Goal: Task Accomplishment & Management: Manage account settings

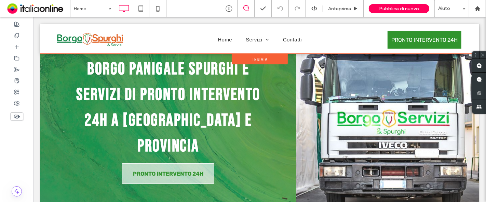
drag, startPoint x: 426, startPoint y: 38, endPoint x: 440, endPoint y: 39, distance: 13.3
click at [440, 39] on div at bounding box center [259, 39] width 439 height 30
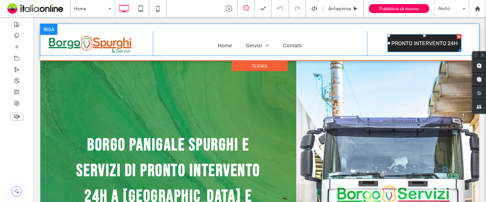
click at [425, 41] on span "PRONTO INTERVENTO 24H" at bounding box center [424, 43] width 71 height 13
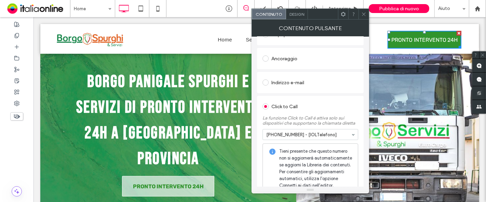
scroll to position [175, 0]
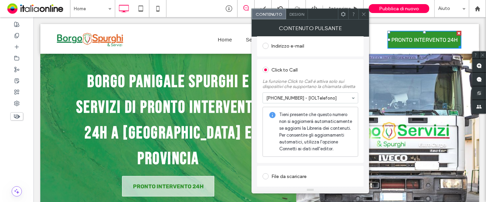
drag, startPoint x: 366, startPoint y: 14, endPoint x: 369, endPoint y: 35, distance: 21.4
click at [366, 14] on icon at bounding box center [364, 14] width 5 height 5
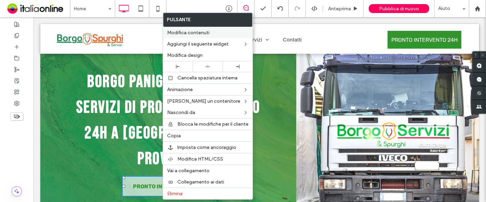
click at [200, 32] on span "Modifica contenuti" at bounding box center [188, 33] width 42 height 6
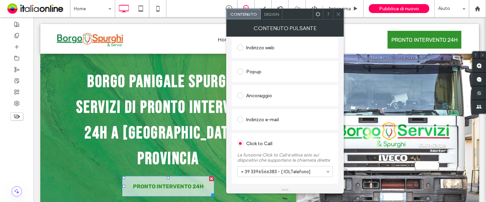
scroll to position [122, 0]
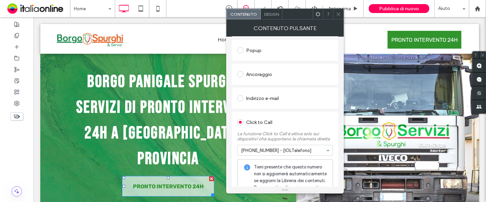
click at [340, 16] on span at bounding box center [338, 14] width 5 height 10
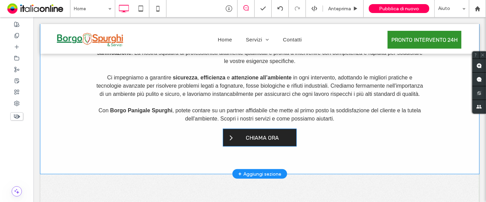
scroll to position [355, 0]
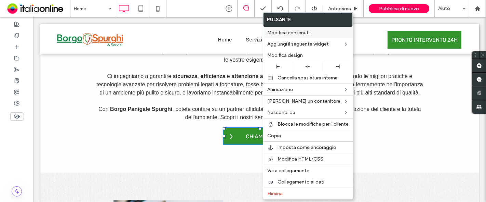
click at [303, 31] on span "Modifica contenuti" at bounding box center [289, 33] width 42 height 6
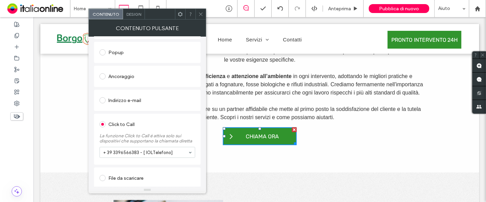
scroll to position [122, 0]
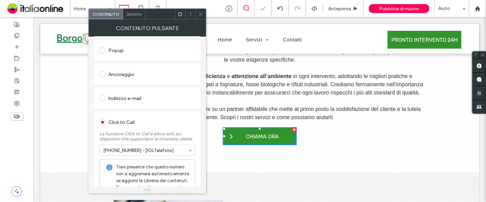
drag, startPoint x: 199, startPoint y: 14, endPoint x: 206, endPoint y: 22, distance: 9.9
click at [199, 14] on icon at bounding box center [200, 14] width 5 height 5
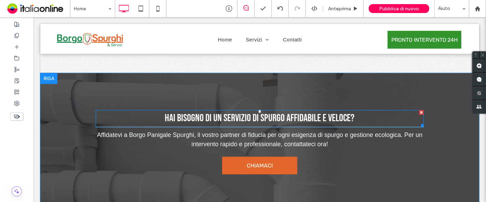
scroll to position [1178, 0]
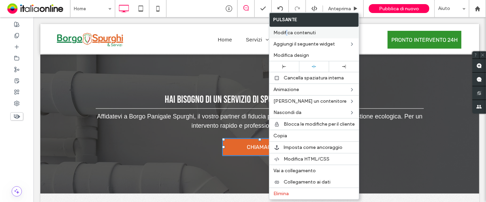
click at [287, 33] on span "Modifica contenuti" at bounding box center [295, 33] width 42 height 6
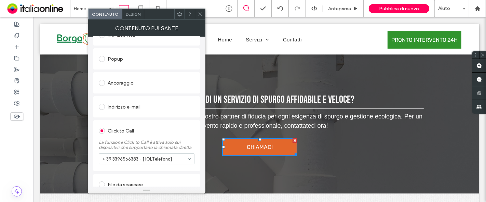
scroll to position [122, 0]
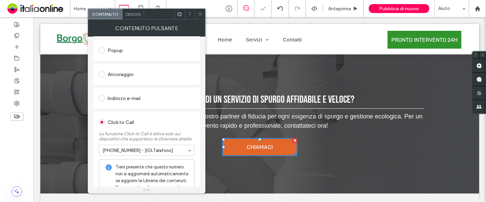
drag, startPoint x: 202, startPoint y: 13, endPoint x: 203, endPoint y: 20, distance: 7.3
click at [202, 12] on icon at bounding box center [200, 14] width 5 height 5
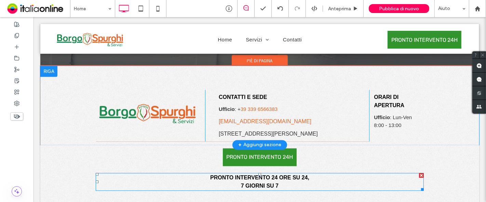
scroll to position [1305, 0]
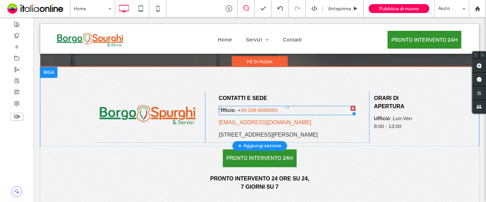
click at [227, 108] on strong "Ufficio" at bounding box center [227, 110] width 16 height 6
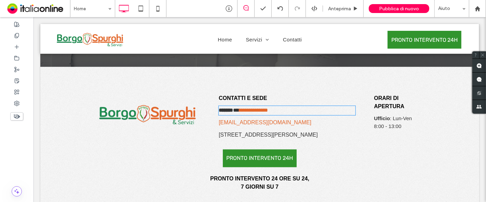
type input "*****"
type input "**"
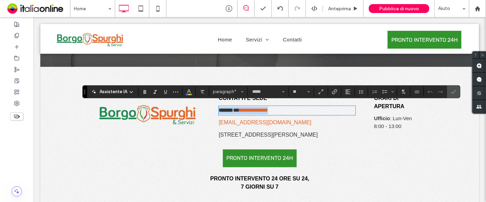
click at [229, 107] on strong "*******" at bounding box center [226, 109] width 14 height 5
click at [233, 108] on span "***" at bounding box center [236, 109] width 6 height 5
drag, startPoint x: 268, startPoint y: 107, endPoint x: 212, endPoint y: 108, distance: 55.8
click at [212, 108] on div "**********" at bounding box center [287, 117] width 164 height 52
drag, startPoint x: 142, startPoint y: 92, endPoint x: 143, endPoint y: 95, distance: 3.8
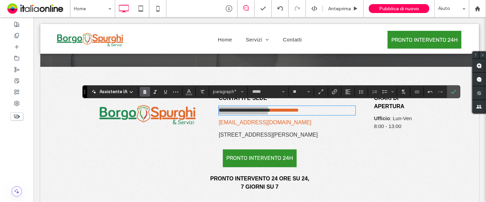
click at [142, 91] on icon "Grassetto" at bounding box center [144, 91] width 5 height 5
drag, startPoint x: 156, startPoint y: 144, endPoint x: 223, endPoint y: 122, distance: 70.1
click at [156, 146] on div "PRONTO INTERVENTO 24H PRONTO INTERVENTO 24 ORE SU 24, 7 GIORNI SU 7 Click To Pa…" at bounding box center [259, 170] width 328 height 49
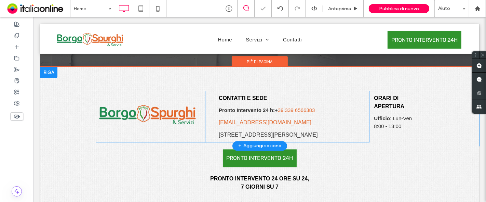
drag, startPoint x: 321, startPoint y: 101, endPoint x: 324, endPoint y: 104, distance: 4.6
click at [322, 101] on div "CONTATTI E SEDE Pronto Intervento 24 h: + 39 339 6566383 [EMAIL_ADDRESS][DOMAIN…" at bounding box center [287, 117] width 164 height 52
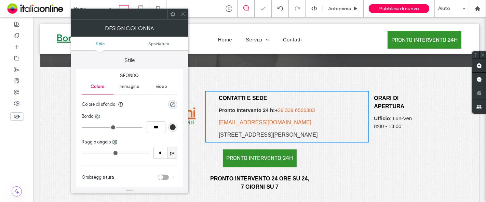
drag, startPoint x: 181, startPoint y: 18, endPoint x: 188, endPoint y: 15, distance: 7.1
click at [181, 18] on span at bounding box center [183, 14] width 5 height 10
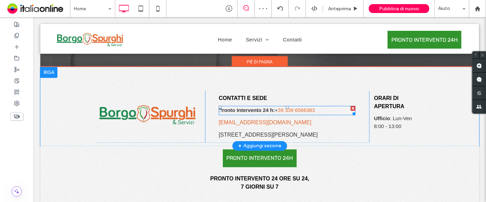
click at [321, 108] on p "Pronto Intervento 24 h: + 39 339 6566383" at bounding box center [287, 110] width 137 height 8
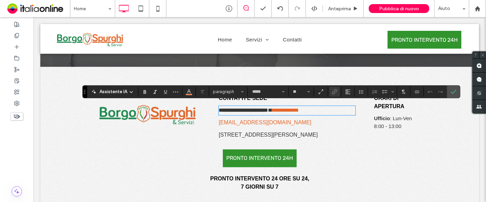
click at [322, 107] on p "**********" at bounding box center [287, 110] width 137 height 8
drag, startPoint x: 322, startPoint y: 107, endPoint x: 273, endPoint y: 106, distance: 48.9
click at [273, 106] on p "**********" at bounding box center [287, 110] width 137 height 8
type input "**"
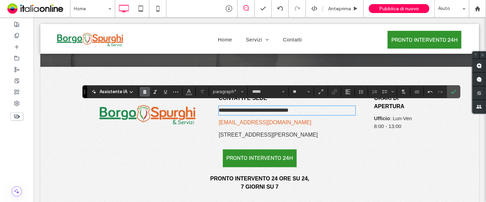
click at [274, 108] on strong "**********" at bounding box center [254, 109] width 70 height 5
click at [292, 107] on strong "**********" at bounding box center [258, 109] width 78 height 5
click at [319, 106] on p "**********" at bounding box center [287, 110] width 137 height 8
drag, startPoint x: 323, startPoint y: 107, endPoint x: 273, endPoint y: 107, distance: 50.3
click at [273, 107] on p "**********" at bounding box center [287, 110] width 137 height 8
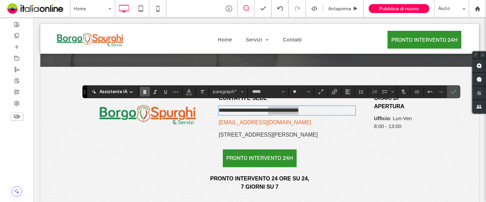
click at [142, 93] on icon "Grassetto" at bounding box center [144, 91] width 5 height 5
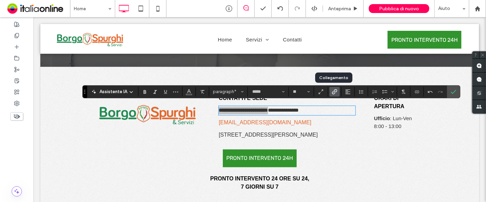
click at [333, 94] on icon "Collegamento" at bounding box center [334, 91] width 5 height 5
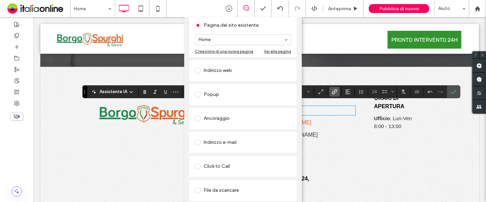
scroll to position [52, 0]
click at [197, 162] on span at bounding box center [198, 165] width 6 height 6
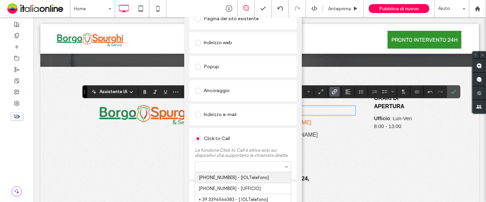
drag, startPoint x: 286, startPoint y: 167, endPoint x: 248, endPoint y: 166, distance: 38.3
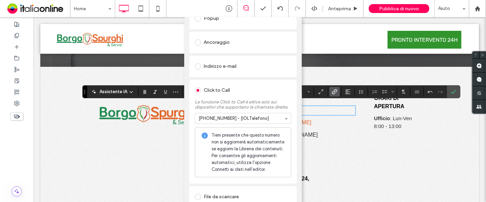
scroll to position [107, 0]
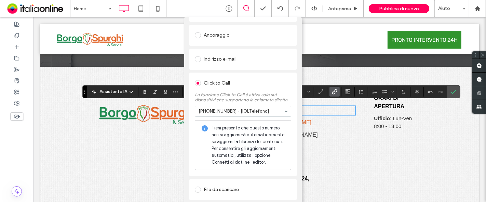
click at [321, 42] on div "Aggiungi collegamento Strumento di verifica dei collegamenti Portami lì Pagina …" at bounding box center [243, 118] width 486 height 202
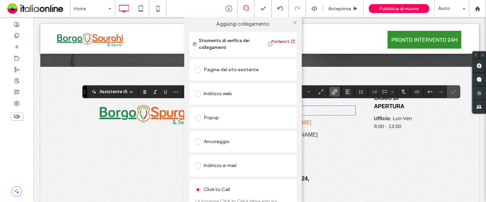
scroll to position [0, 0]
click at [296, 22] on icon at bounding box center [295, 23] width 5 height 5
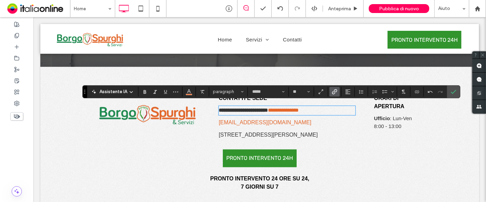
click at [426, 171] on div "PRONTO INTERVENTO 24H PRONTO INTERVENTO 24 ORE SU 24, 7 GIORNI SU 7 Click To Pa…" at bounding box center [259, 182] width 439 height 73
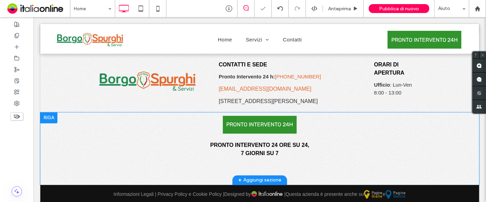
scroll to position [1344, 0]
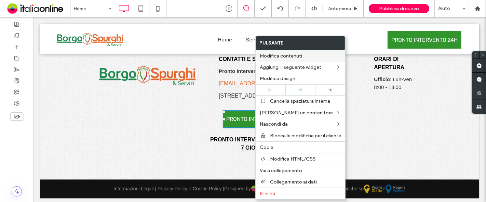
click at [290, 56] on span "Modifica contenuti" at bounding box center [281, 56] width 42 height 6
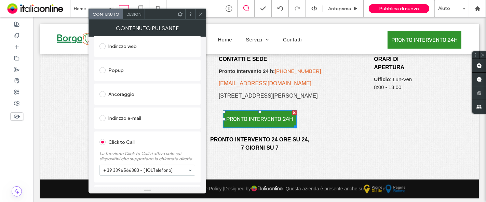
scroll to position [122, 0]
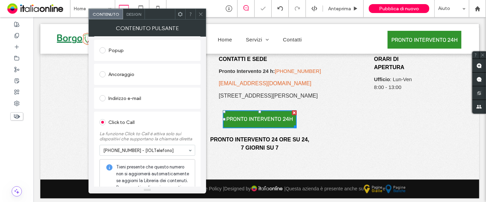
click at [200, 15] on icon at bounding box center [200, 14] width 5 height 5
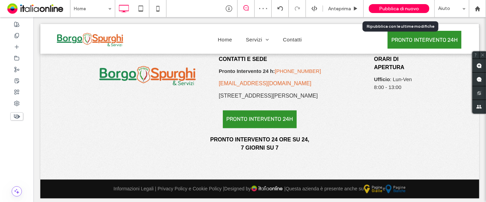
click at [400, 10] on span "Pubblica di nuovo" at bounding box center [399, 9] width 40 height 6
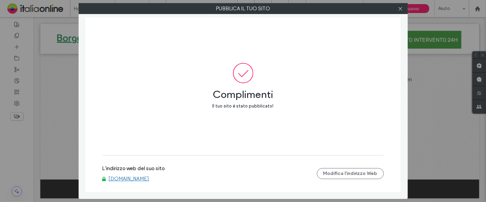
drag, startPoint x: 400, startPoint y: 9, endPoint x: 370, endPoint y: 47, distance: 48.5
click at [400, 9] on icon at bounding box center [400, 8] width 5 height 5
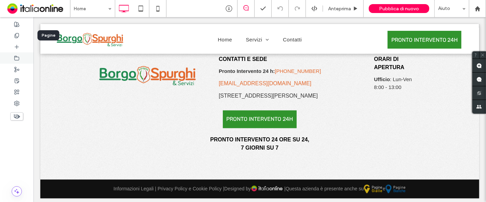
drag, startPoint x: 15, startPoint y: 33, endPoint x: 30, endPoint y: 56, distance: 27.2
click at [15, 33] on icon at bounding box center [16, 35] width 5 height 5
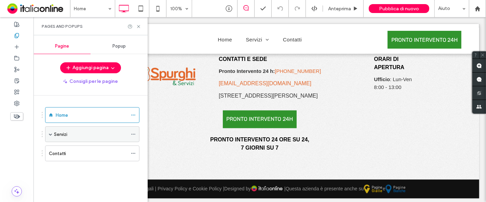
click at [60, 128] on div "Servizi" at bounding box center [91, 134] width 74 height 15
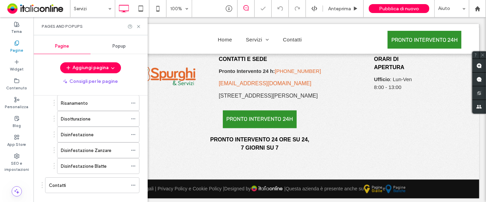
scroll to position [88, 0]
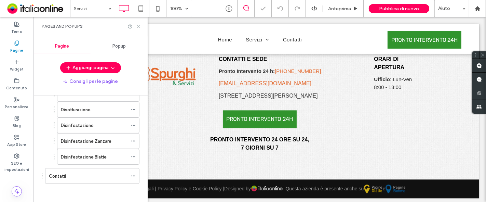
click at [140, 27] on icon at bounding box center [138, 26] width 5 height 5
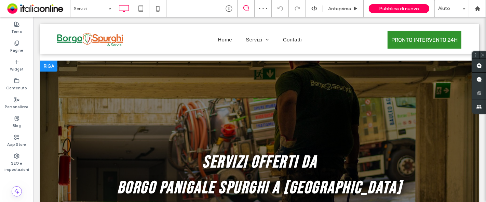
scroll to position [114, 0]
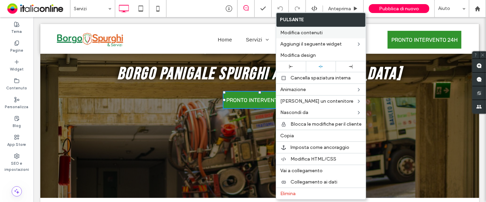
click at [308, 36] on div "Modifica contenuti" at bounding box center [321, 32] width 90 height 11
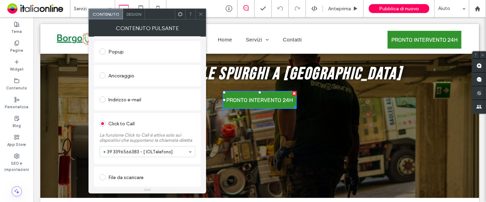
scroll to position [122, 0]
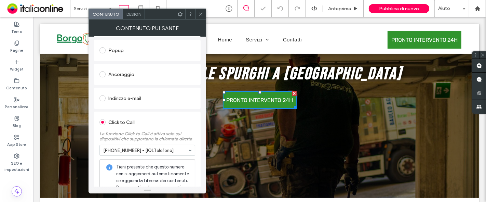
drag, startPoint x: 123, startPoint y: 162, endPoint x: 119, endPoint y: 162, distance: 4.1
drag, startPoint x: 202, startPoint y: 15, endPoint x: 204, endPoint y: 69, distance: 54.4
click at [202, 15] on use at bounding box center [200, 13] width 3 height 3
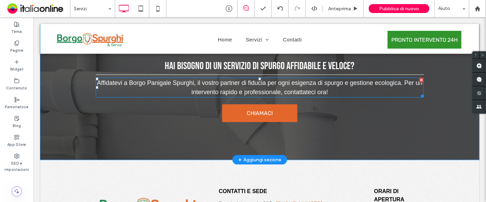
scroll to position [785, 0]
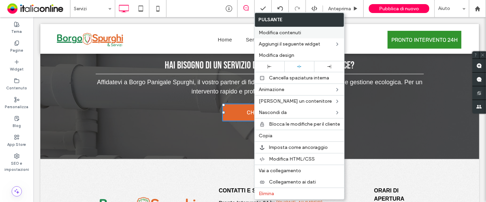
click at [290, 33] on span "Modifica contenuti" at bounding box center [280, 33] width 42 height 6
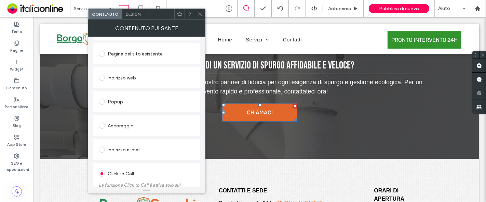
scroll to position [122, 0]
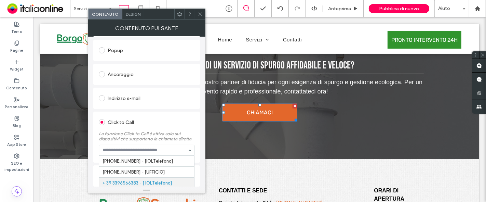
drag, startPoint x: 189, startPoint y: 149, endPoint x: 170, endPoint y: 157, distance: 19.8
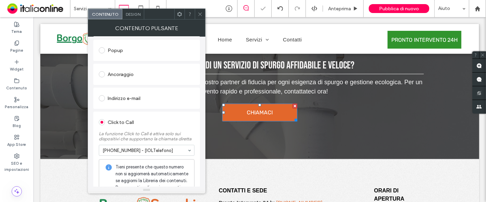
drag, startPoint x: 202, startPoint y: 15, endPoint x: 203, endPoint y: 53, distance: 38.0
click at [201, 15] on icon at bounding box center [200, 14] width 5 height 5
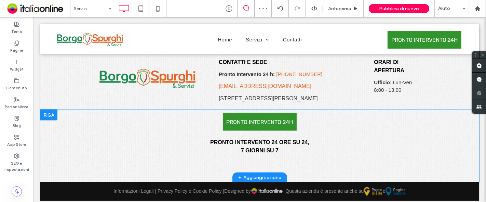
scroll to position [919, 0]
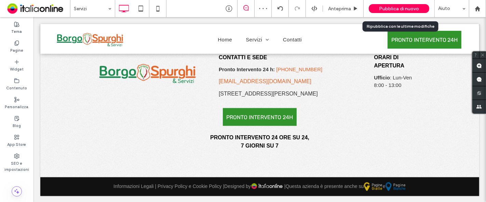
click at [398, 9] on span "Pubblica di nuovo" at bounding box center [399, 9] width 40 height 6
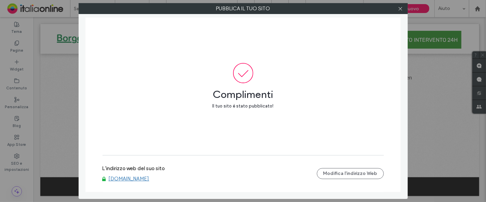
drag, startPoint x: 400, startPoint y: 9, endPoint x: 385, endPoint y: 14, distance: 15.4
click at [400, 9] on icon at bounding box center [400, 8] width 5 height 5
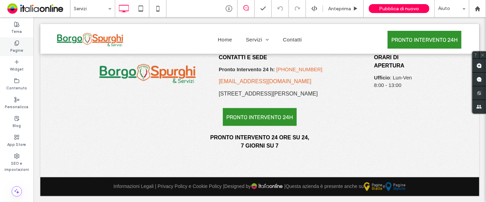
drag, startPoint x: 8, startPoint y: 42, endPoint x: 17, endPoint y: 43, distance: 10.0
click at [8, 42] on div "Pagine" at bounding box center [17, 46] width 34 height 19
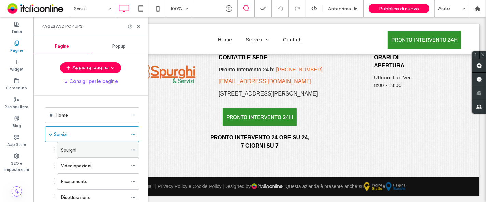
click at [65, 151] on label "Spurghi" at bounding box center [68, 150] width 15 height 12
click at [139, 26] on icon at bounding box center [138, 26] width 5 height 5
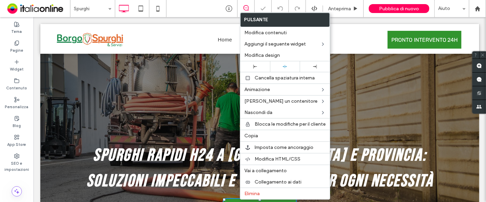
scroll to position [56, 0]
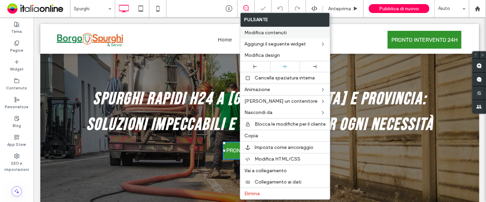
click at [286, 35] on span "Modifica contenuti" at bounding box center [266, 33] width 42 height 6
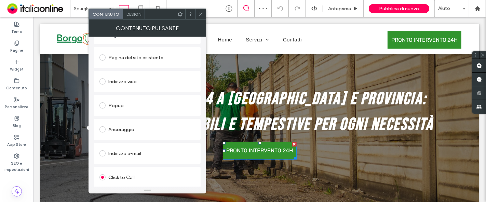
scroll to position [122, 0]
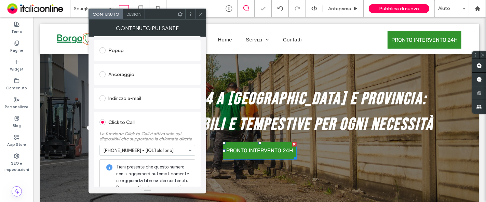
drag, startPoint x: 202, startPoint y: 14, endPoint x: 194, endPoint y: 84, distance: 70.6
click at [202, 14] on icon at bounding box center [200, 14] width 5 height 5
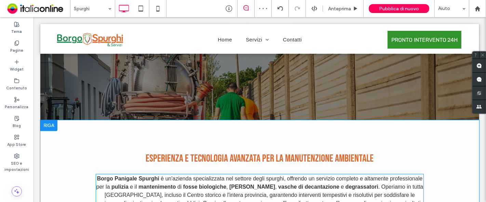
scroll to position [259, 0]
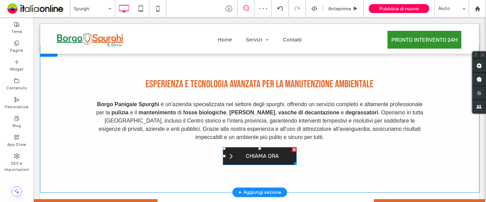
drag, startPoint x: 245, startPoint y: 155, endPoint x: 242, endPoint y: 156, distance: 3.5
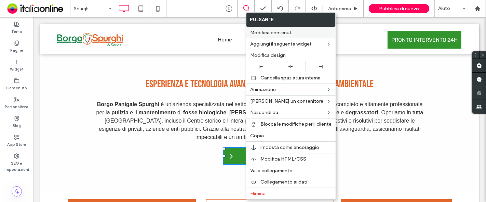
click at [285, 32] on span "Modifica contenuti" at bounding box center [271, 33] width 42 height 6
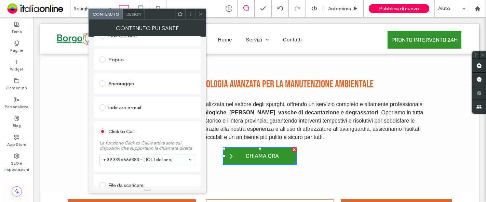
scroll to position [122, 0]
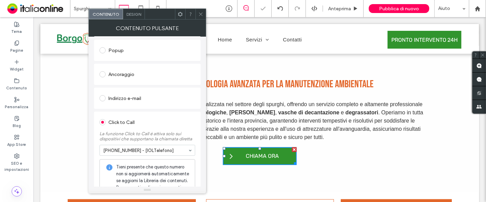
click at [201, 13] on icon at bounding box center [200, 14] width 5 height 5
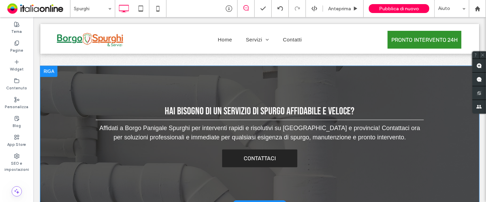
scroll to position [842, 0]
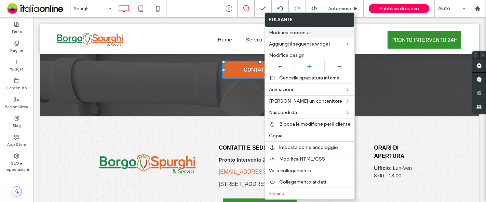
click at [295, 35] on span "Modifica contenuti" at bounding box center [290, 33] width 42 height 6
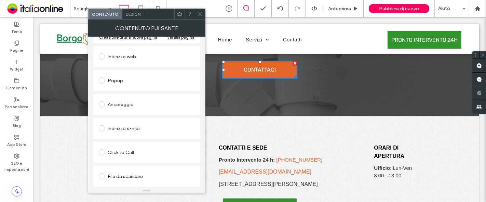
scroll to position [38, 0]
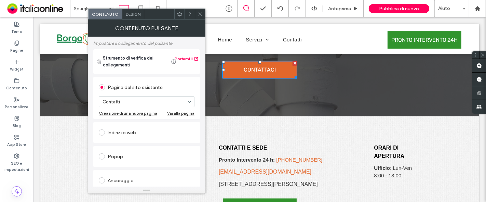
drag, startPoint x: 203, startPoint y: 15, endPoint x: 204, endPoint y: 18, distance: 3.4
click at [203, 15] on div at bounding box center [200, 14] width 10 height 10
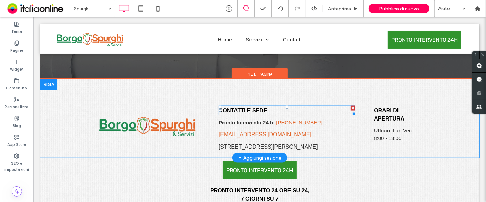
scroll to position [918, 0]
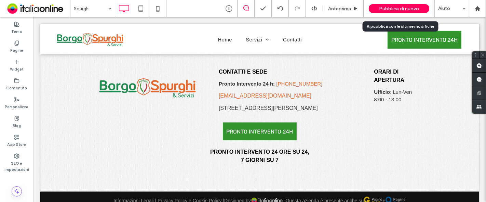
click at [389, 9] on span "Pubblica di nuovo" at bounding box center [399, 9] width 40 height 6
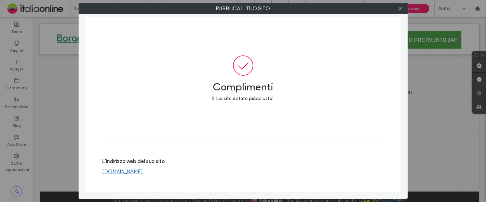
drag, startPoint x: 402, startPoint y: 10, endPoint x: 284, endPoint y: 23, distance: 118.7
click at [402, 10] on use at bounding box center [400, 8] width 3 height 3
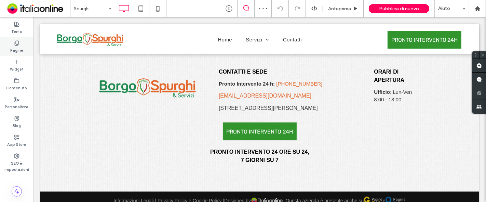
click at [20, 46] on label "Pagine" at bounding box center [16, 50] width 13 height 8
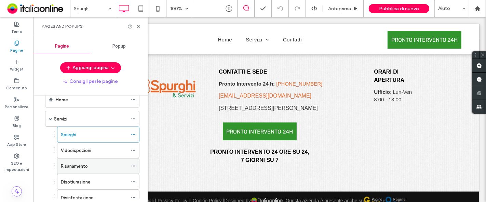
scroll to position [25, 0]
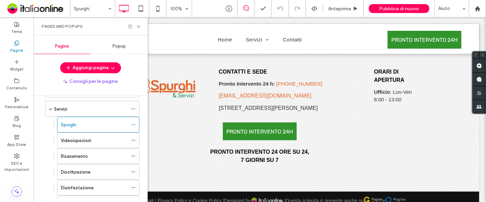
click at [93, 137] on div "Videoispezioni" at bounding box center [94, 140] width 67 height 7
click at [139, 25] on icon at bounding box center [138, 26] width 5 height 5
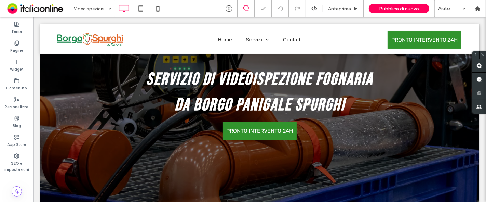
scroll to position [101, 0]
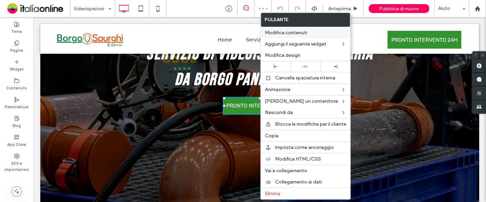
click at [302, 32] on span "Modifica contenuti" at bounding box center [286, 33] width 42 height 6
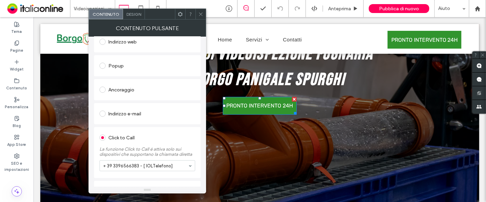
scroll to position [122, 0]
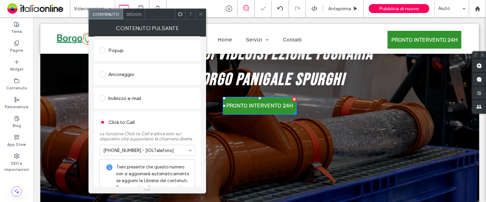
click at [203, 15] on icon at bounding box center [200, 14] width 5 height 5
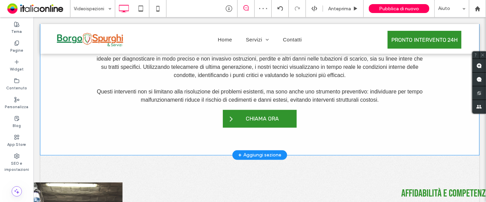
scroll to position [316, 0]
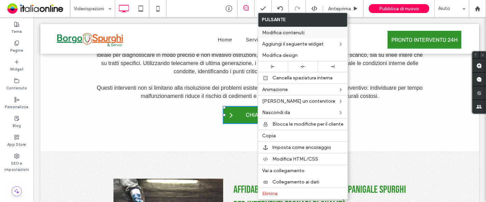
drag, startPoint x: 303, startPoint y: 32, endPoint x: 297, endPoint y: 32, distance: 6.5
click at [303, 32] on span "Modifica contenuti" at bounding box center [283, 33] width 42 height 6
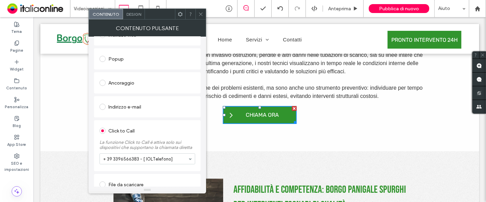
scroll to position [122, 0]
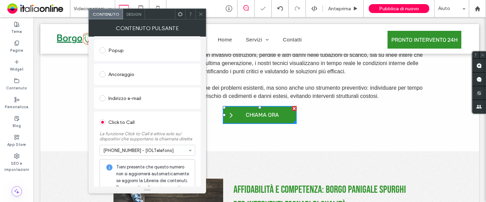
drag, startPoint x: 203, startPoint y: 13, endPoint x: 202, endPoint y: 21, distance: 8.3
click at [203, 13] on icon at bounding box center [200, 14] width 5 height 5
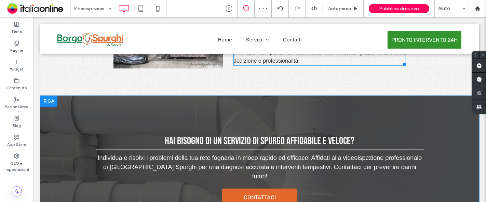
scroll to position [583, 0]
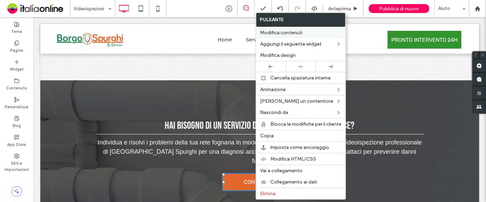
click at [294, 32] on span "Modifica contenuti" at bounding box center [281, 33] width 42 height 6
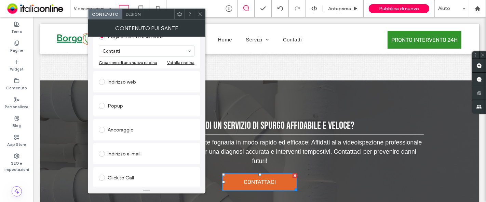
scroll to position [114, 0]
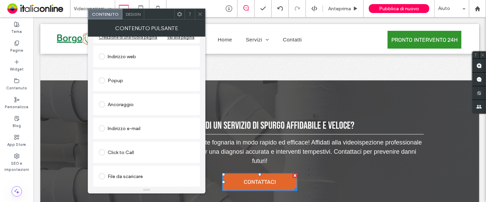
drag, startPoint x: 191, startPoint y: 110, endPoint x: 203, endPoint y: 13, distance: 98.2
click at [203, 13] on icon at bounding box center [200, 14] width 5 height 5
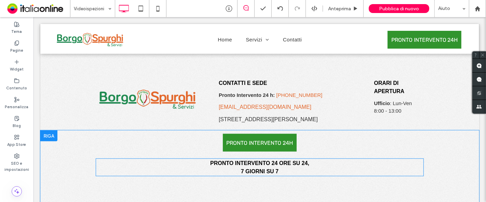
scroll to position [760, 0]
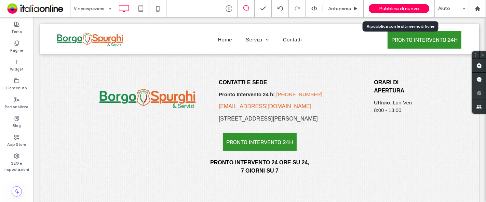
drag, startPoint x: 412, startPoint y: 8, endPoint x: 383, endPoint y: 28, distance: 35.4
click at [412, 8] on span "Pubblica di nuovo" at bounding box center [399, 9] width 40 height 6
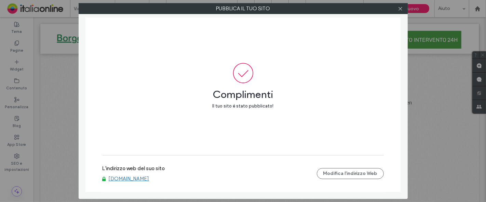
click at [398, 9] on div at bounding box center [401, 8] width 10 height 10
click at [404, 6] on div at bounding box center [401, 8] width 10 height 10
drag, startPoint x: 401, startPoint y: 9, endPoint x: 331, endPoint y: 48, distance: 79.6
click at [401, 9] on use at bounding box center [400, 8] width 3 height 3
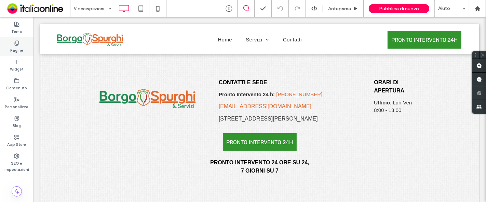
click at [24, 42] on div "Pagine" at bounding box center [17, 46] width 34 height 19
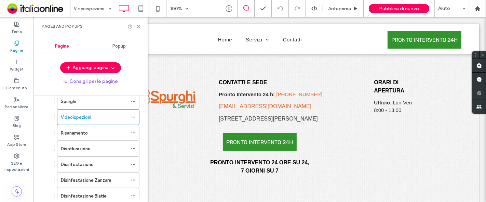
scroll to position [51, 0]
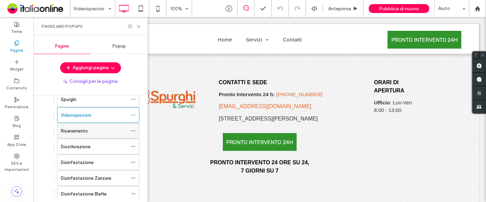
click at [86, 130] on label "Risanamento" at bounding box center [74, 131] width 27 height 12
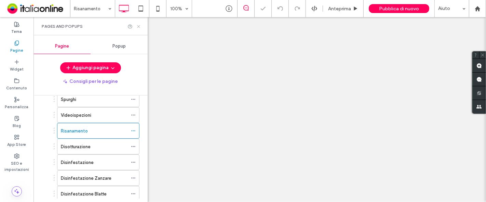
click at [138, 24] on icon at bounding box center [138, 26] width 5 height 5
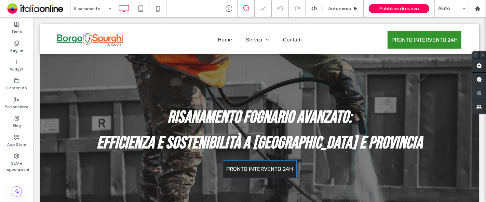
scroll to position [51, 0]
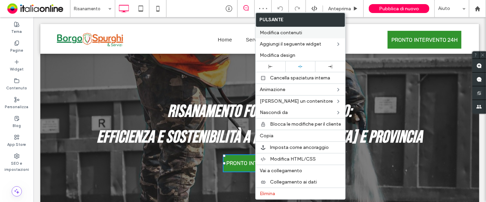
click at [297, 37] on div "Modifica contenuti" at bounding box center [301, 32] width 90 height 11
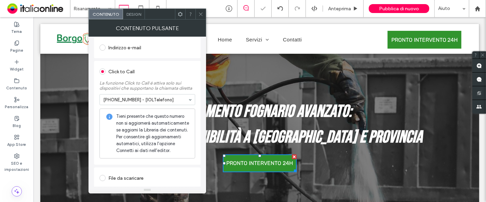
scroll to position [175, 0]
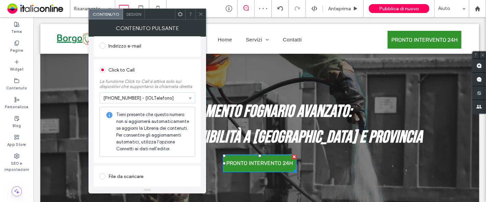
click at [201, 13] on icon at bounding box center [200, 14] width 5 height 5
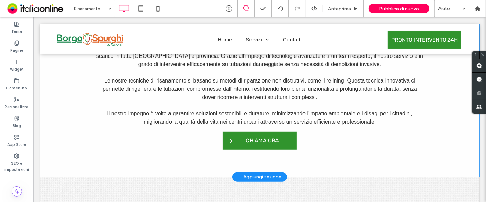
scroll to position [329, 0]
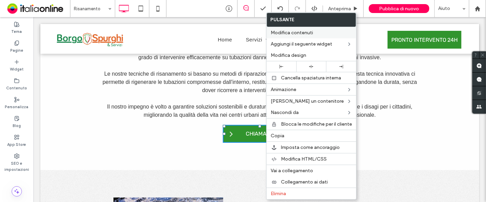
click at [309, 34] on span "Modifica contenuti" at bounding box center [292, 33] width 42 height 6
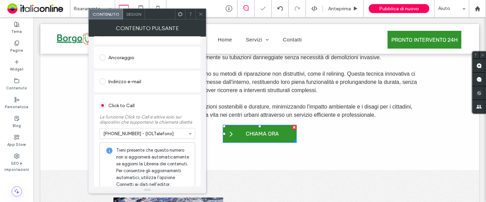
scroll to position [173, 0]
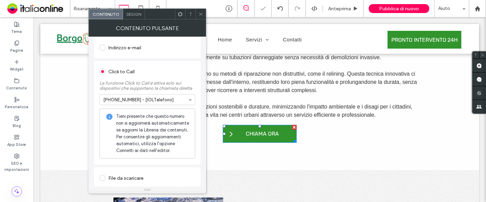
drag, startPoint x: 202, startPoint y: 14, endPoint x: 205, endPoint y: 23, distance: 9.2
click at [202, 14] on icon at bounding box center [200, 14] width 5 height 5
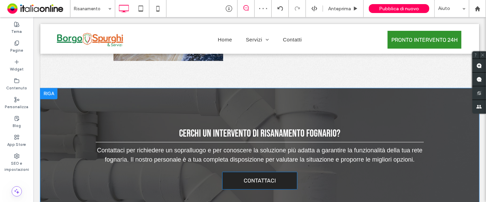
scroll to position [646, 0]
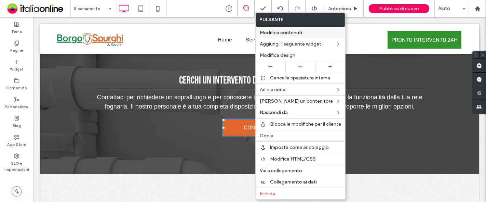
click at [270, 34] on span "Modifica contenuti" at bounding box center [281, 33] width 42 height 6
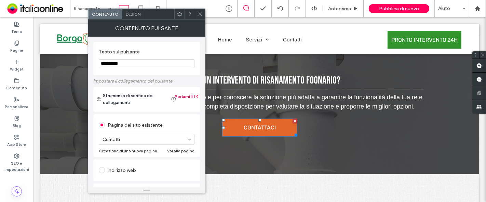
drag, startPoint x: 201, startPoint y: 13, endPoint x: 203, endPoint y: 25, distance: 12.7
click at [201, 13] on use at bounding box center [199, 13] width 3 height 3
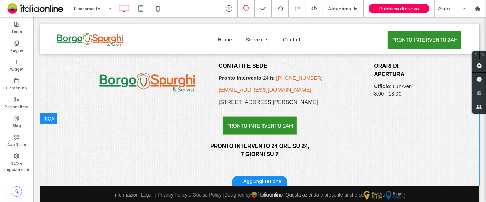
scroll to position [794, 0]
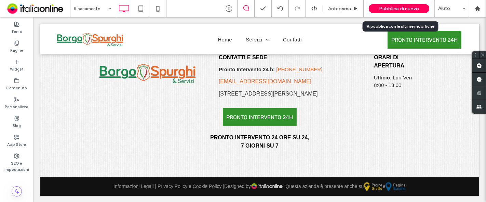
click at [408, 8] on span "Pubblica di nuovo" at bounding box center [399, 9] width 40 height 6
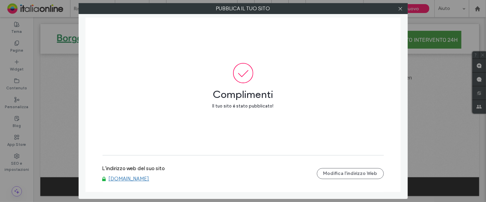
drag, startPoint x: 398, startPoint y: 9, endPoint x: 381, endPoint y: 16, distance: 18.6
click at [398, 9] on icon at bounding box center [400, 8] width 5 height 5
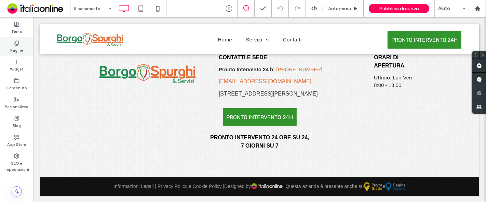
click at [12, 45] on div "Pagine" at bounding box center [17, 46] width 34 height 19
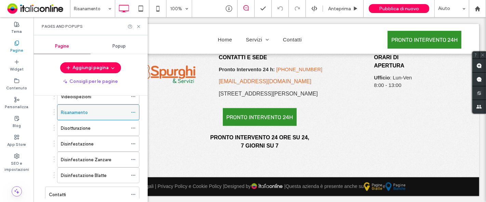
scroll to position [88, 0]
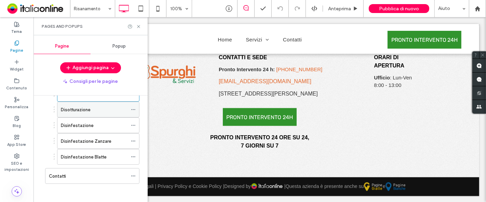
click at [91, 108] on div "Disotturazione" at bounding box center [94, 109] width 67 height 7
click at [141, 26] on icon at bounding box center [138, 26] width 5 height 5
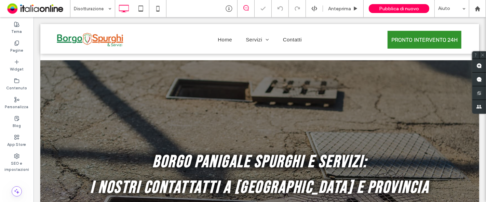
scroll to position [63, 0]
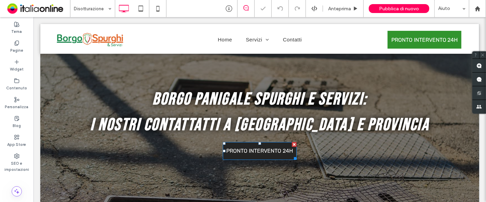
drag, startPoint x: 174, startPoint y: 43, endPoint x: 241, endPoint y: 151, distance: 127.4
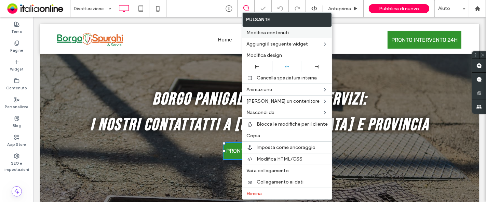
click at [278, 32] on span "Modifica contenuti" at bounding box center [268, 33] width 42 height 6
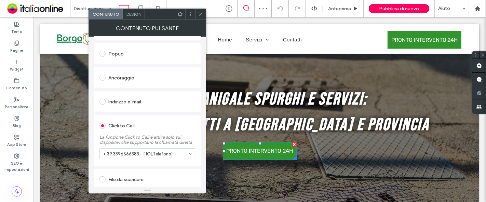
scroll to position [122, 0]
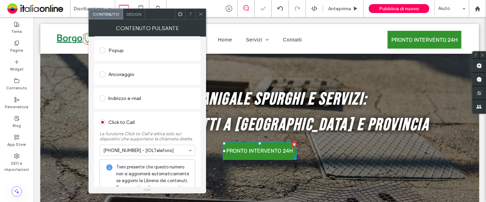
drag, startPoint x: 201, startPoint y: 13, endPoint x: 192, endPoint y: 45, distance: 32.8
click at [201, 13] on icon at bounding box center [200, 14] width 5 height 5
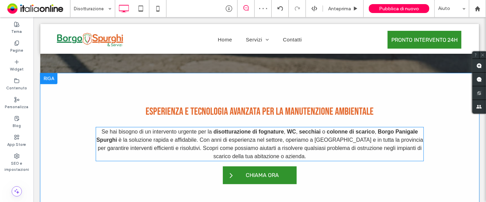
scroll to position [265, 0]
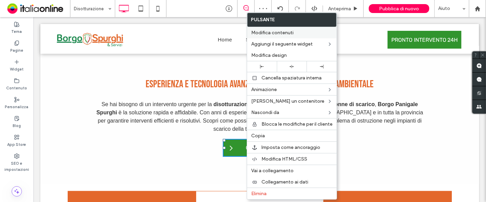
click at [284, 31] on span "Modifica contenuti" at bounding box center [272, 33] width 42 height 6
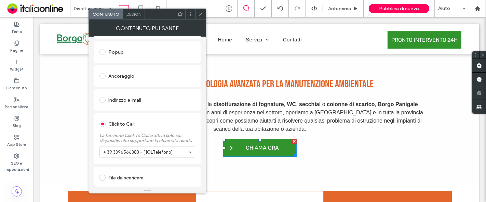
scroll to position [122, 0]
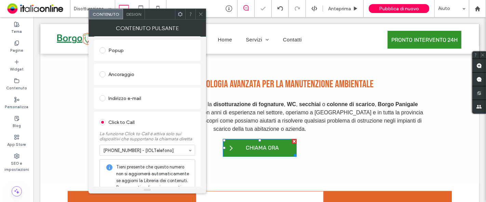
drag, startPoint x: 202, startPoint y: 17, endPoint x: 204, endPoint y: 23, distance: 6.6
click at [202, 17] on span at bounding box center [200, 14] width 5 height 10
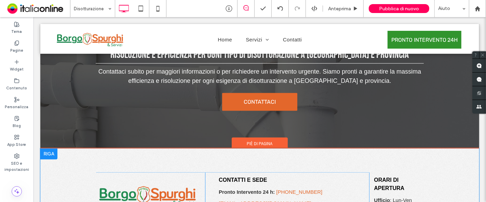
scroll to position [823, 0]
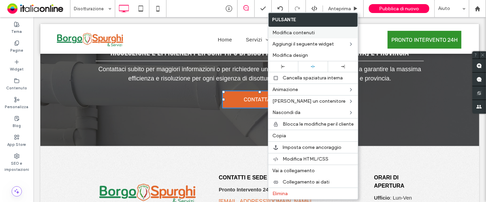
click at [299, 29] on div "Modifica contenuti" at bounding box center [314, 32] width 90 height 11
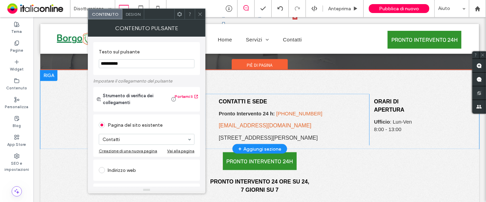
scroll to position [899, 0]
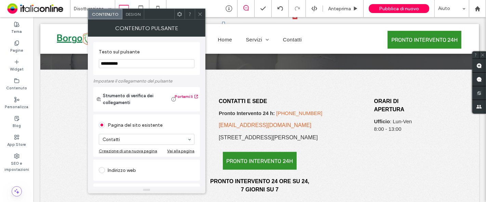
click at [198, 15] on icon at bounding box center [200, 14] width 5 height 5
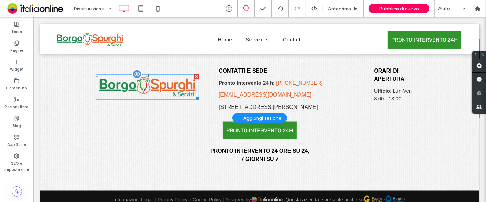
scroll to position [937, 0]
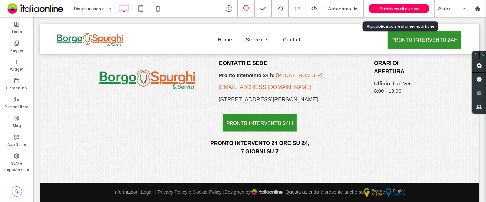
click at [405, 9] on span "Pubblica di nuovo" at bounding box center [399, 9] width 40 height 6
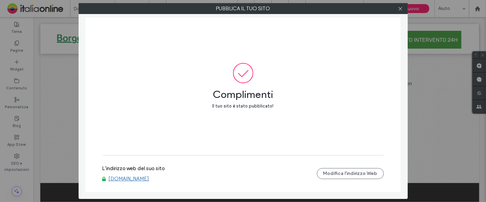
drag, startPoint x: 399, startPoint y: 9, endPoint x: 376, endPoint y: 22, distance: 26.5
click at [399, 9] on icon at bounding box center [400, 8] width 5 height 5
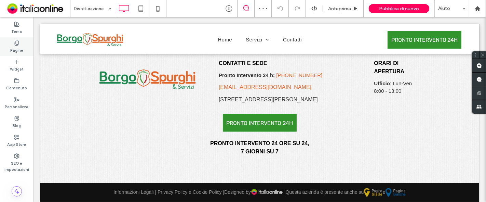
click at [18, 42] on use at bounding box center [17, 43] width 4 height 4
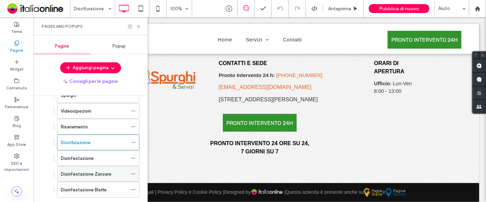
scroll to position [88, 0]
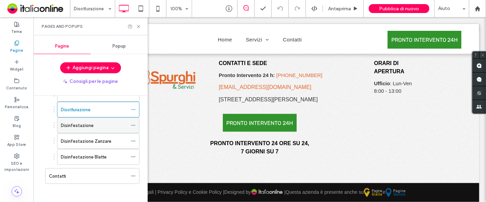
click at [87, 123] on label "Disinfestazione" at bounding box center [77, 125] width 33 height 12
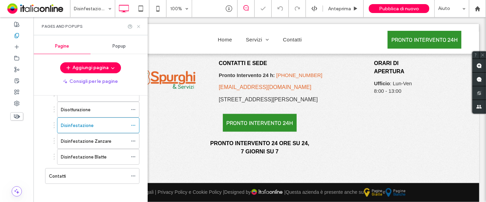
click at [139, 26] on icon at bounding box center [138, 26] width 5 height 5
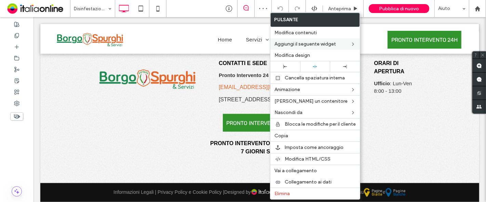
click at [306, 34] on span "Modifica contenuti" at bounding box center [296, 33] width 42 height 6
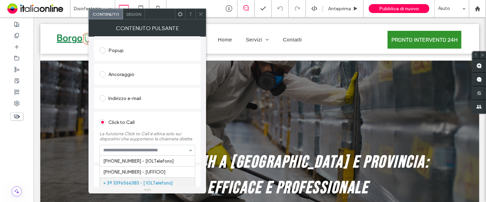
scroll to position [76, 0]
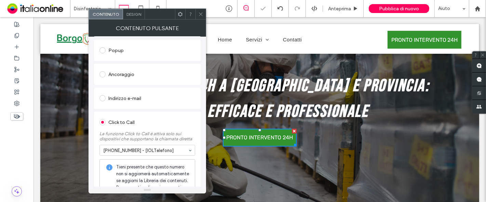
click at [203, 13] on icon at bounding box center [200, 14] width 5 height 5
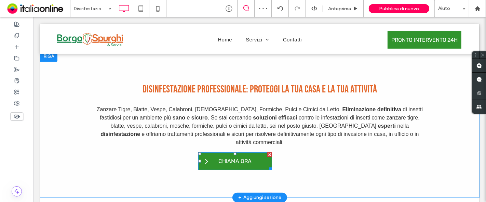
scroll to position [266, 0]
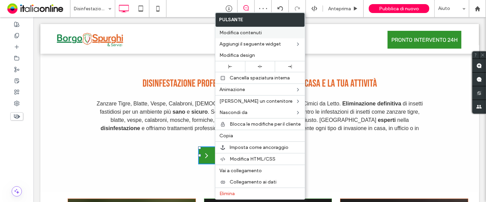
click at [250, 31] on span "Modifica contenuti" at bounding box center [241, 33] width 42 height 6
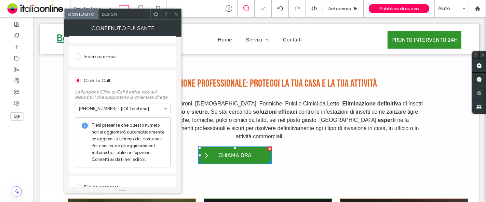
scroll to position [165, 0]
click at [178, 18] on span at bounding box center [176, 14] width 5 height 10
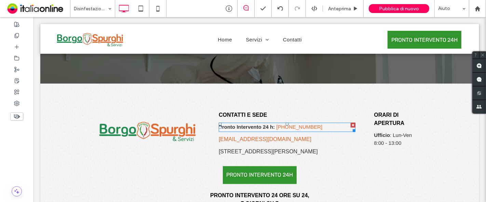
scroll to position [1419, 0]
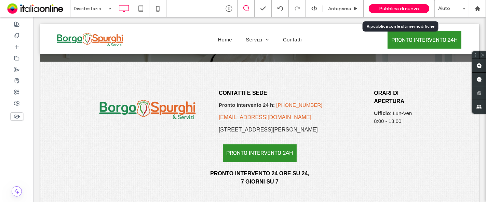
click at [412, 10] on span "Pubblica di nuovo" at bounding box center [399, 9] width 40 height 6
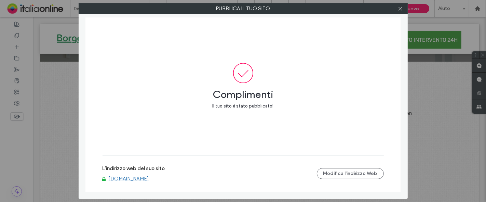
drag, startPoint x: 402, startPoint y: 11, endPoint x: 292, endPoint y: 23, distance: 110.1
click at [402, 11] on icon at bounding box center [400, 8] width 5 height 5
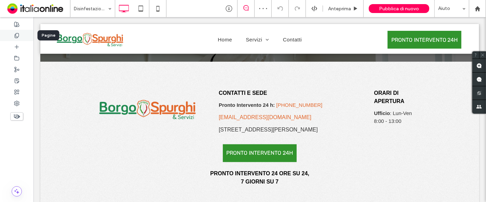
click at [18, 34] on use at bounding box center [17, 35] width 4 height 4
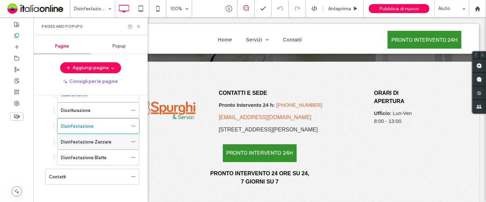
scroll to position [88, 0]
click at [101, 140] on label "Disinfestazione Zanzare" at bounding box center [86, 141] width 51 height 12
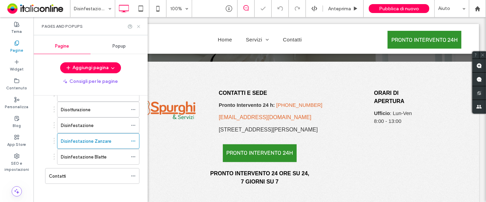
click at [140, 26] on icon at bounding box center [138, 26] width 5 height 5
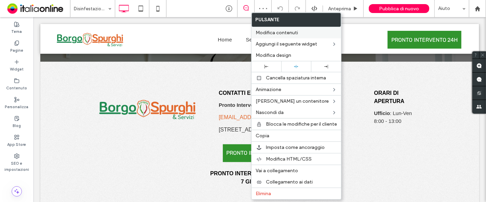
click at [277, 37] on div "Modifica contenuti" at bounding box center [297, 32] width 90 height 11
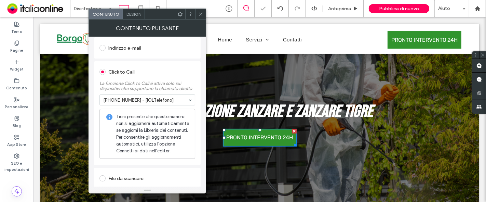
scroll to position [175, 0]
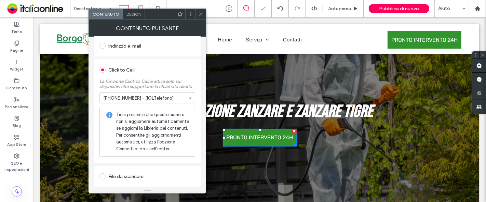
click at [203, 18] on span at bounding box center [200, 14] width 5 height 10
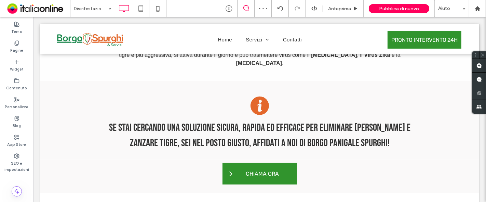
scroll to position [367, 0]
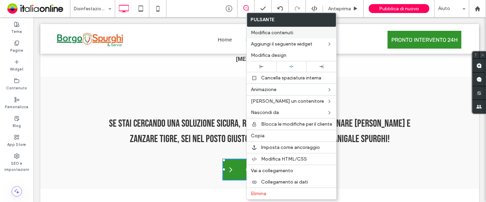
click at [304, 32] on label "Modifica contenuti" at bounding box center [291, 33] width 81 height 6
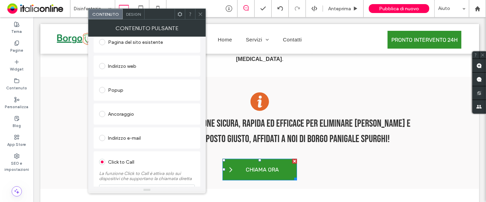
scroll to position [122, 0]
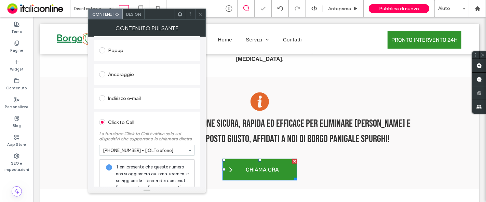
drag, startPoint x: 200, startPoint y: 15, endPoint x: 205, endPoint y: 23, distance: 9.7
click at [200, 15] on icon at bounding box center [200, 14] width 5 height 5
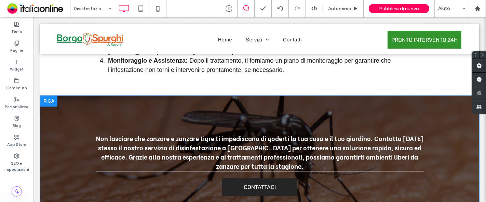
scroll to position [899, 0]
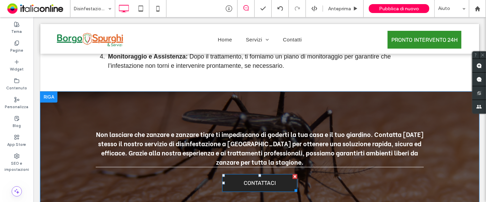
click at [262, 176] on span "CONTATTACI" at bounding box center [259, 182] width 37 height 13
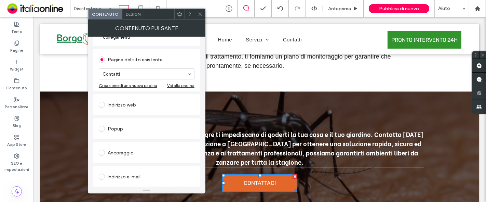
scroll to position [63, 0]
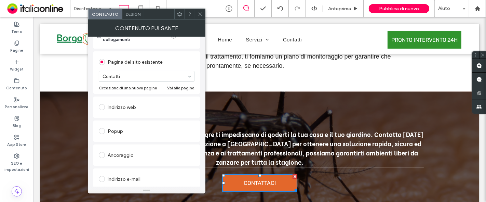
click at [197, 12] on div at bounding box center [200, 14] width 10 height 10
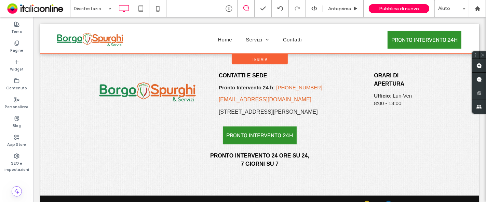
scroll to position [1305, 0]
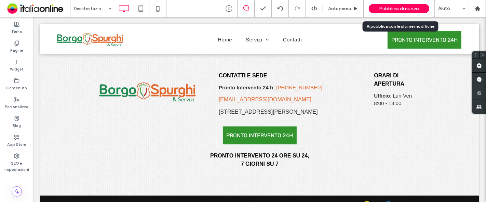
drag, startPoint x: 409, startPoint y: 4, endPoint x: 408, endPoint y: 10, distance: 5.9
click at [409, 4] on div "Pubblica di nuovo" at bounding box center [399, 8] width 61 height 9
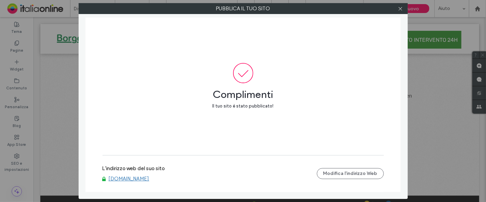
drag, startPoint x: 402, startPoint y: 9, endPoint x: 357, endPoint y: 30, distance: 49.3
click at [402, 9] on icon at bounding box center [400, 8] width 5 height 5
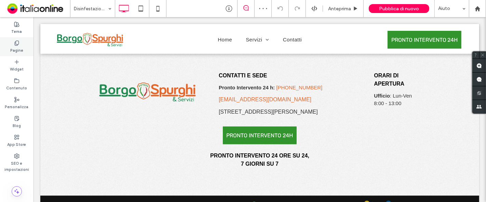
drag, startPoint x: 21, startPoint y: 40, endPoint x: 20, endPoint y: 47, distance: 6.6
click at [21, 40] on div "Pagine" at bounding box center [17, 46] width 34 height 19
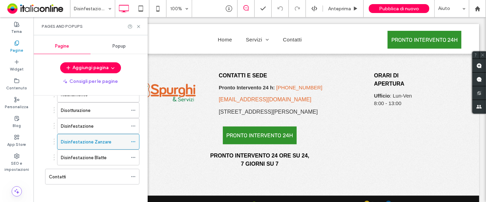
scroll to position [88, 0]
click at [101, 154] on label "Disinfestazione Blatte" at bounding box center [84, 157] width 46 height 12
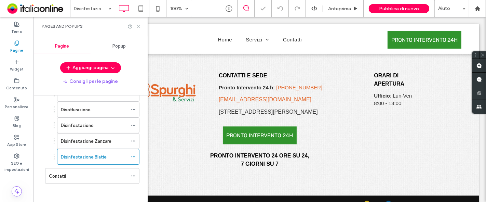
click at [140, 25] on icon at bounding box center [138, 26] width 5 height 5
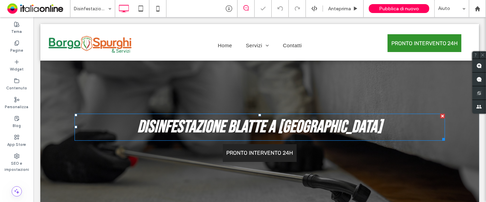
scroll to position [38, 0]
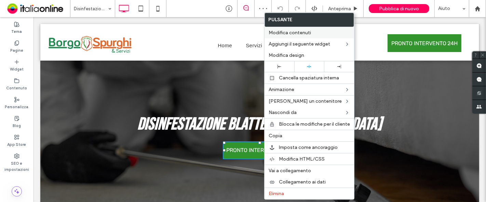
click at [303, 34] on span "Modifica contenuti" at bounding box center [290, 33] width 42 height 6
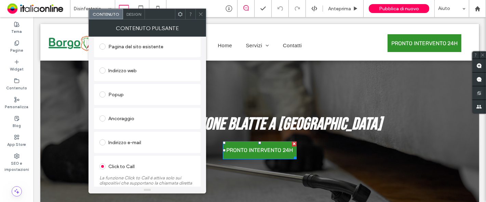
scroll to position [114, 0]
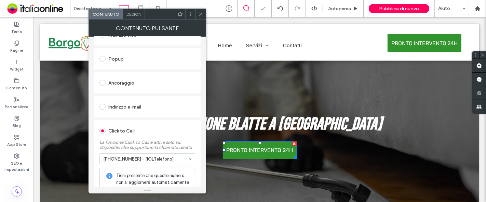
drag, startPoint x: 200, startPoint y: 16, endPoint x: 201, endPoint y: 19, distance: 3.5
click at [200, 16] on icon at bounding box center [200, 14] width 5 height 5
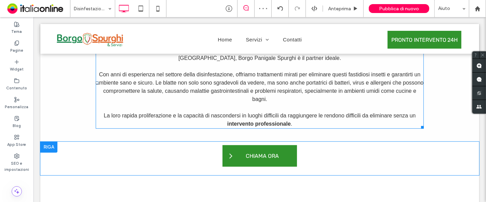
scroll to position [329, 0]
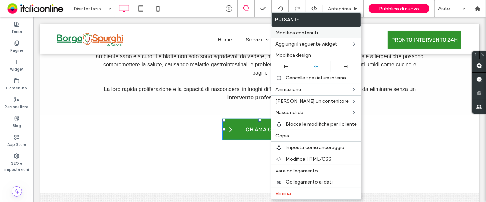
click at [312, 33] on span "Modifica contenuti" at bounding box center [297, 33] width 42 height 6
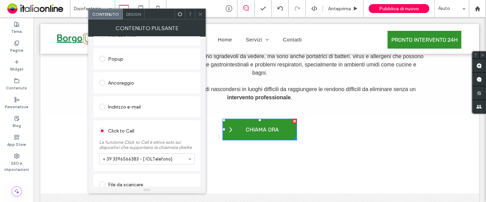
scroll to position [122, 0]
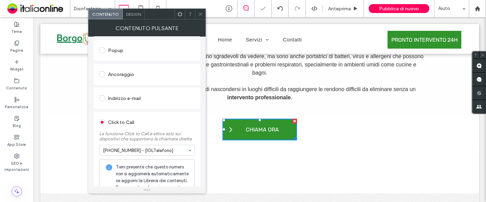
drag, startPoint x: 202, startPoint y: 14, endPoint x: 202, endPoint y: 32, distance: 18.1
click at [202, 14] on icon at bounding box center [200, 14] width 5 height 5
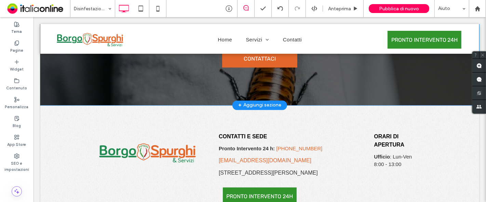
scroll to position [1090, 0]
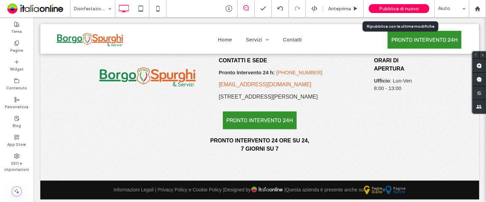
click at [395, 10] on span "Pubblica di nuovo" at bounding box center [399, 9] width 40 height 6
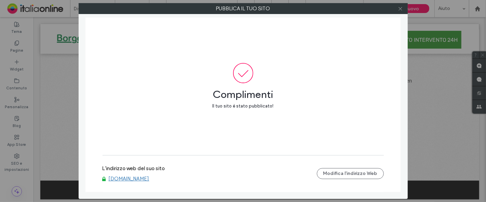
click at [399, 10] on icon at bounding box center [400, 8] width 5 height 5
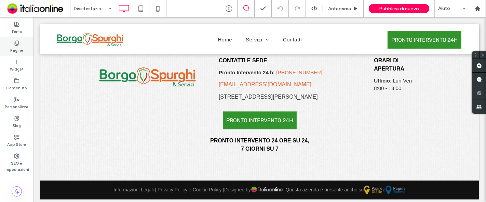
click at [22, 48] on label "Pagine" at bounding box center [16, 50] width 13 height 8
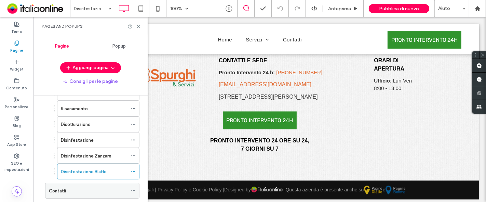
scroll to position [88, 0]
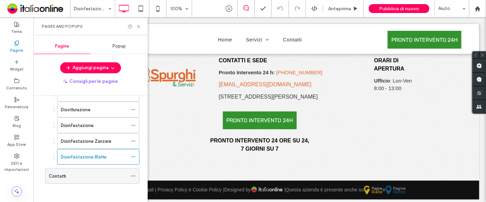
click at [74, 173] on div "Contatti" at bounding box center [88, 175] width 79 height 7
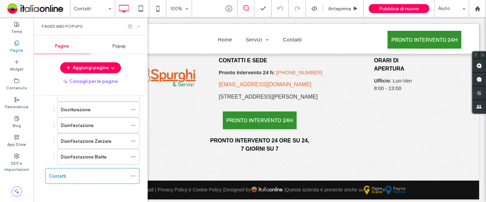
click at [139, 25] on icon at bounding box center [138, 26] width 5 height 5
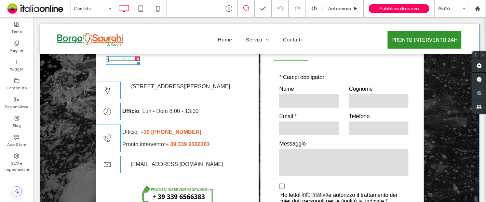
scroll to position [545, 0]
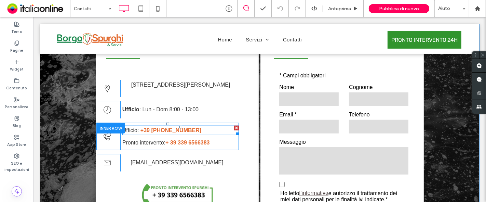
click at [234, 129] on div at bounding box center [236, 128] width 5 height 5
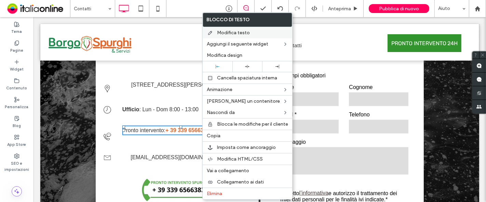
click at [245, 34] on span "Modifica testo" at bounding box center [233, 33] width 33 height 6
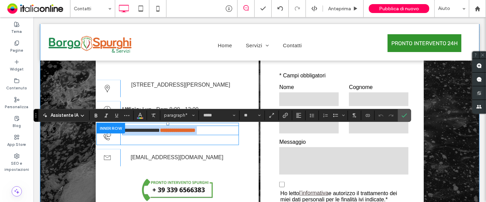
click at [217, 134] on p "**********" at bounding box center [180, 130] width 117 height 8
drag, startPoint x: 220, startPoint y: 129, endPoint x: 175, endPoint y: 130, distance: 45.2
click at [175, 130] on p "**********" at bounding box center [180, 130] width 117 height 8
drag, startPoint x: 184, startPoint y: 129, endPoint x: 193, endPoint y: 131, distance: 8.7
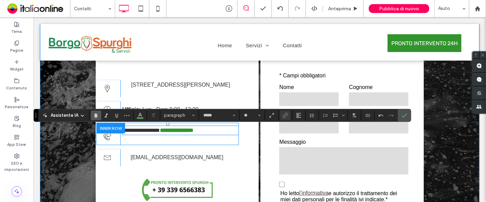
click at [184, 129] on strong "**********" at bounding box center [177, 130] width 34 height 5
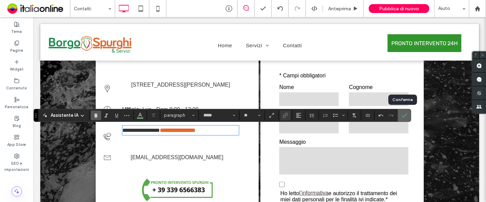
click at [404, 117] on icon "Conferma" at bounding box center [404, 115] width 5 height 5
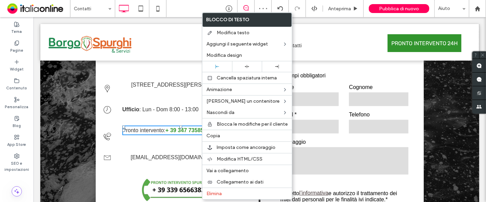
click at [188, 128] on strong "+ 39 347 7358597" at bounding box center [187, 130] width 44 height 6
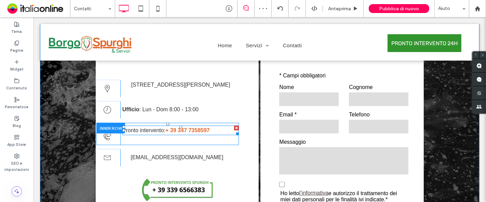
click at [209, 130] on p "Pronto intervento: + 39 347 7358597" at bounding box center [180, 130] width 117 height 8
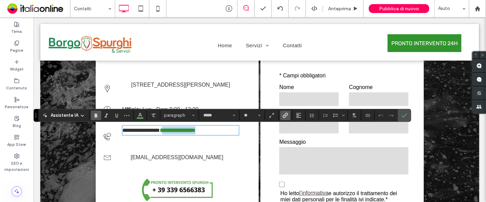
drag, startPoint x: 210, startPoint y: 130, endPoint x: 165, endPoint y: 131, distance: 44.8
click at [165, 131] on p "**********" at bounding box center [180, 130] width 117 height 8
click at [168, 131] on strong "**********" at bounding box center [178, 130] width 36 height 5
click at [213, 131] on p "**********" at bounding box center [180, 130] width 117 height 8
drag, startPoint x: 216, startPoint y: 131, endPoint x: 164, endPoint y: 131, distance: 51.3
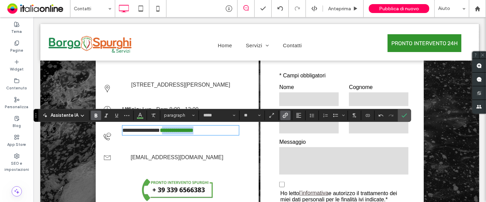
click at [164, 131] on p "**********" at bounding box center [180, 130] width 117 height 8
click at [286, 115] on use "Collegamento" at bounding box center [285, 115] width 5 height 5
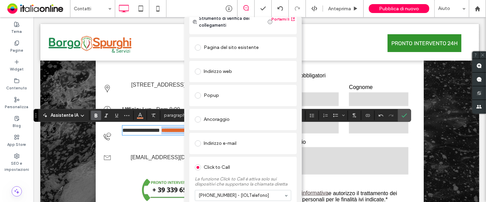
scroll to position [55, 0]
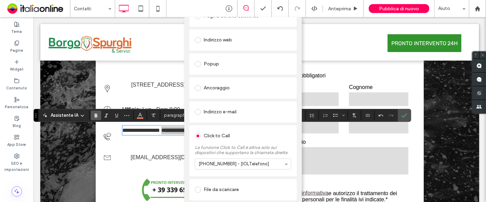
click at [339, 42] on div "Aggiungi collegamento Strumento di verifica dei collegamenti Portami lì Pagina …" at bounding box center [243, 118] width 486 height 202
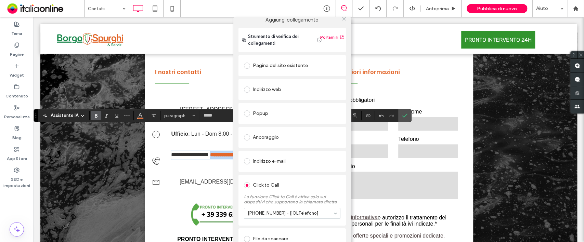
scroll to position [0, 0]
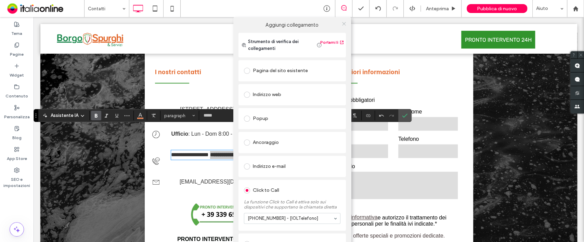
click at [342, 26] on icon at bounding box center [343, 23] width 5 height 5
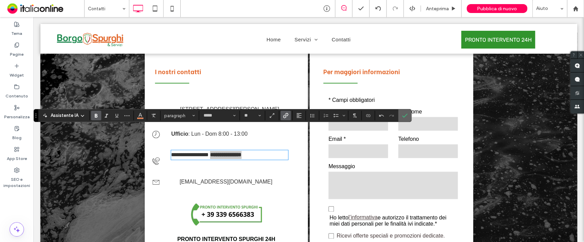
click at [405, 116] on icon "Conferma" at bounding box center [404, 115] width 5 height 5
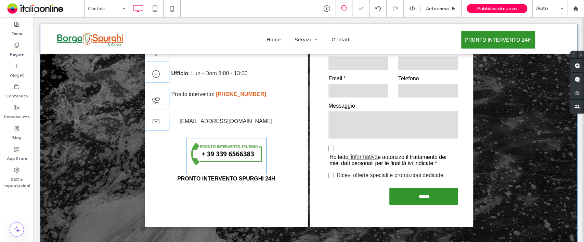
scroll to position [605, 0]
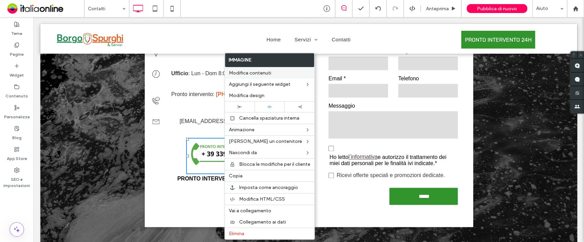
click at [261, 73] on span "Modifica contenuti" at bounding box center [250, 73] width 42 height 6
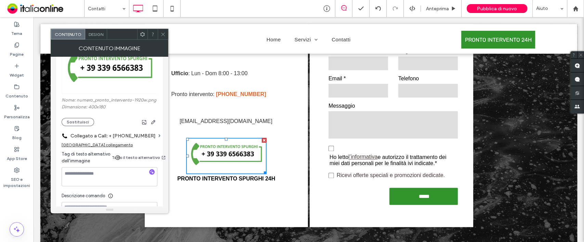
scroll to position [106, 0]
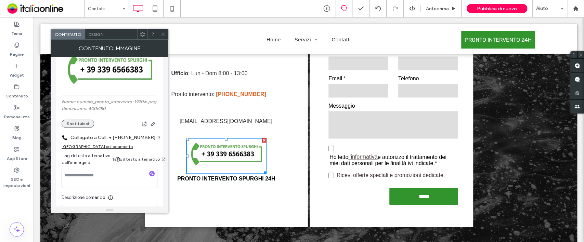
click at [80, 126] on button "Sostituisci" at bounding box center [78, 124] width 32 height 8
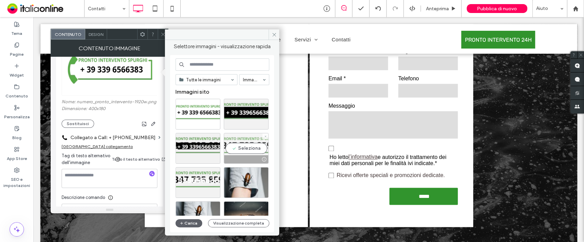
click at [244, 149] on div "Seleziona" at bounding box center [246, 148] width 45 height 31
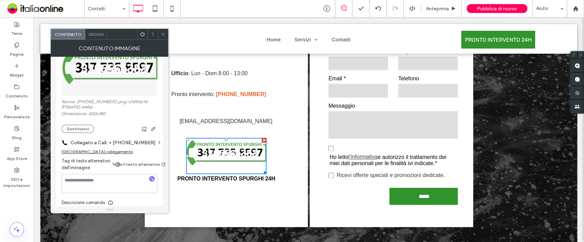
drag, startPoint x: 81, startPoint y: 69, endPoint x: 75, endPoint y: 75, distance: 8.5
click at [75, 75] on img at bounding box center [110, 72] width 96 height 47
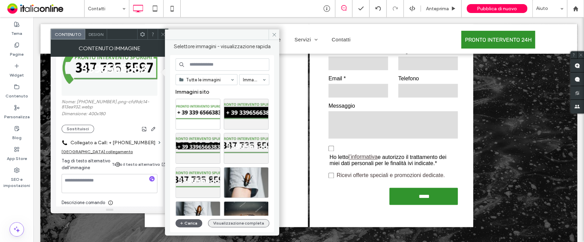
click at [231, 201] on button "Visualizzazione completa" at bounding box center [238, 223] width 61 height 8
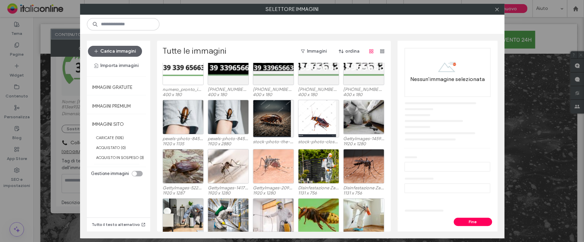
scroll to position [0, 0]
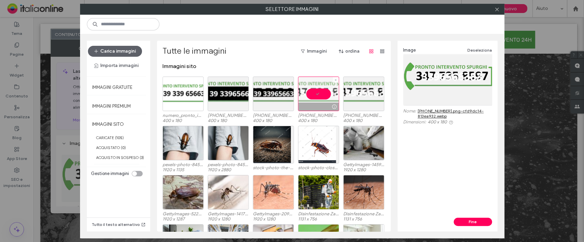
scroll to position [106, 0]
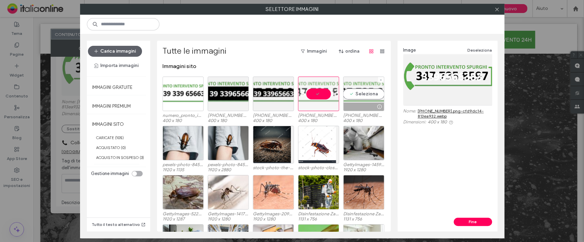
click at [352, 92] on div "Seleziona" at bounding box center [363, 94] width 41 height 35
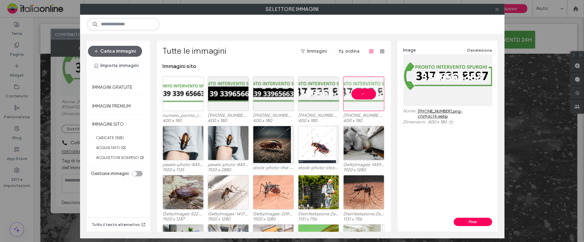
click at [497, 10] on icon at bounding box center [496, 9] width 5 height 5
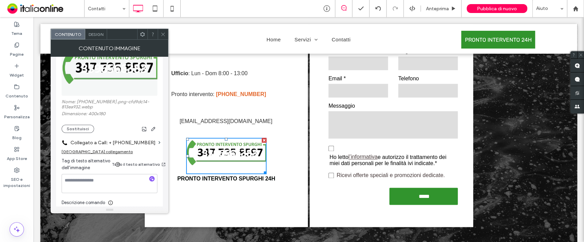
drag, startPoint x: 135, startPoint y: 25, endPoint x: 138, endPoint y: 53, distance: 27.9
click at [165, 40] on div "Contenuto immagine" at bounding box center [110, 48] width 118 height 17
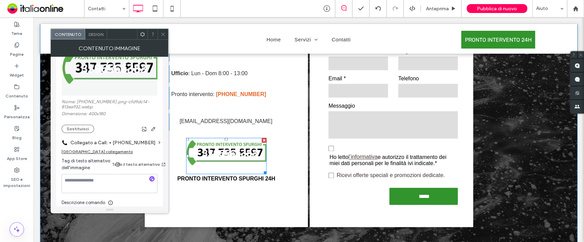
click at [262, 141] on div at bounding box center [264, 140] width 5 height 5
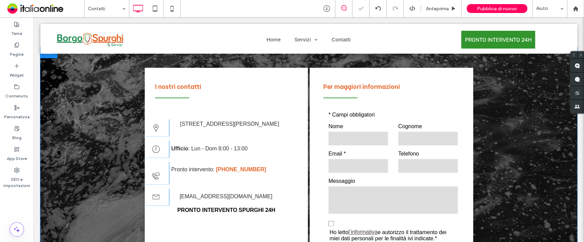
scroll to position [529, 0]
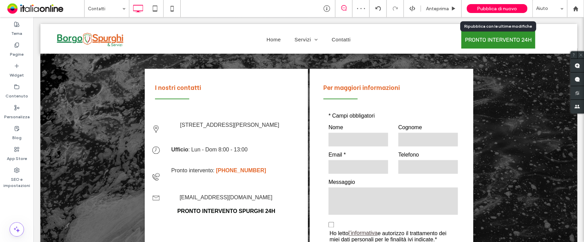
click at [507, 9] on span "Pubblica di nuovo" at bounding box center [497, 9] width 40 height 6
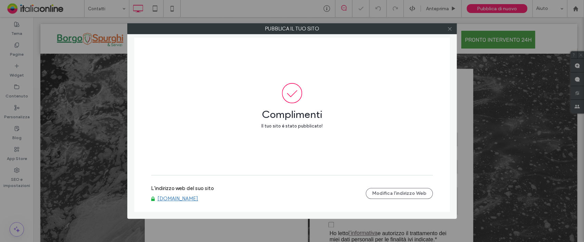
click at [447, 30] on icon at bounding box center [449, 28] width 5 height 5
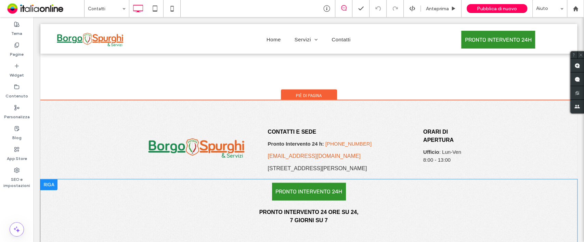
scroll to position [938, 0]
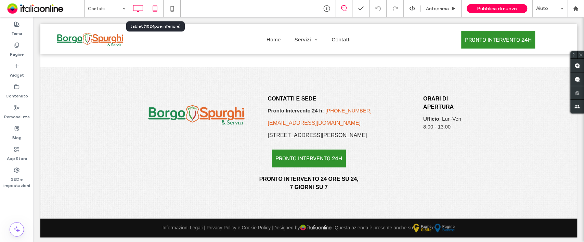
click at [157, 9] on icon at bounding box center [155, 9] width 14 height 14
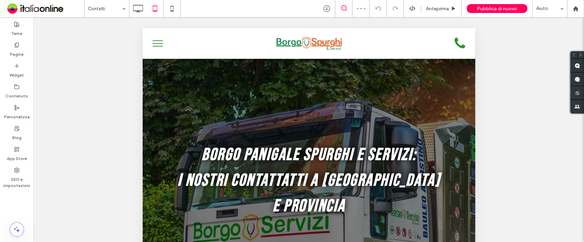
scroll to position [0, 0]
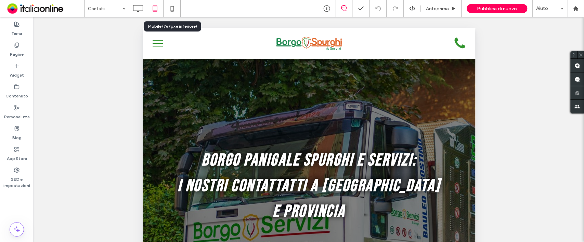
click at [172, 5] on icon at bounding box center [172, 9] width 14 height 14
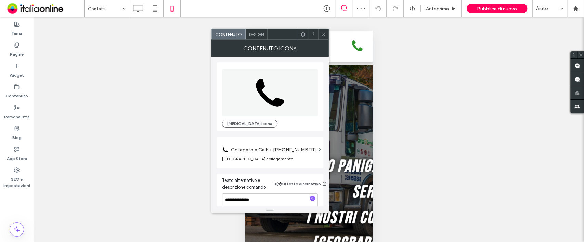
click at [314, 148] on section "Collegato a Call: + [PHONE_NUMBER]" at bounding box center [270, 148] width 96 height 16
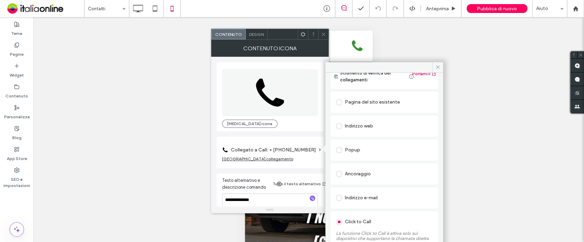
scroll to position [59, 0]
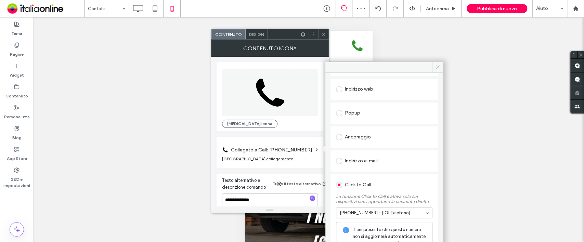
click at [435, 65] on icon at bounding box center [437, 67] width 5 height 5
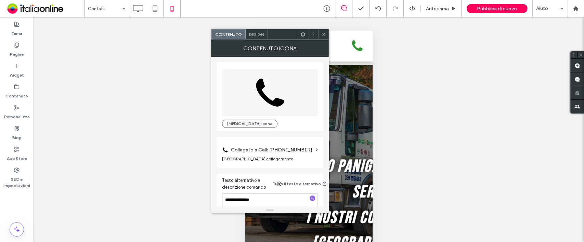
click at [324, 33] on use at bounding box center [323, 33] width 3 height 3
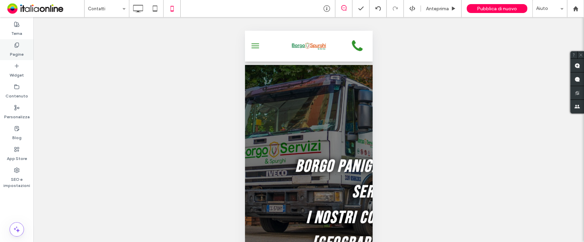
click at [22, 46] on div "Pagine" at bounding box center [17, 49] width 34 height 21
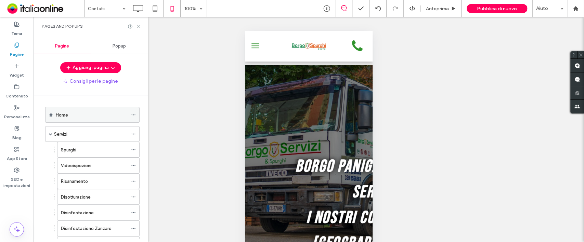
click at [69, 117] on div "Home" at bounding box center [92, 115] width 72 height 7
drag, startPoint x: 140, startPoint y: 26, endPoint x: 214, endPoint y: 30, distance: 74.4
click at [140, 26] on icon at bounding box center [138, 26] width 5 height 5
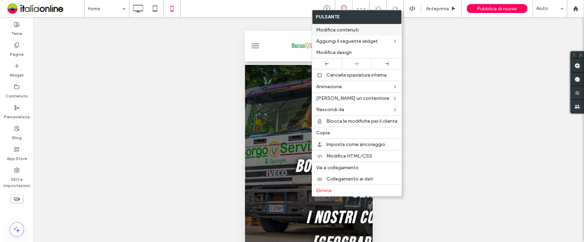
click at [351, 29] on span "Modifica contenuti" at bounding box center [337, 30] width 42 height 6
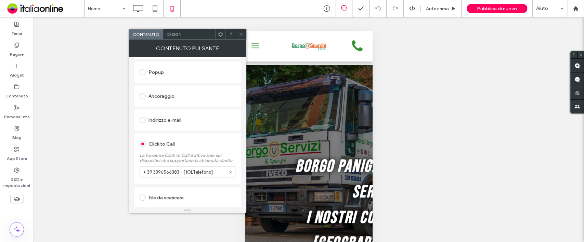
scroll to position [123, 0]
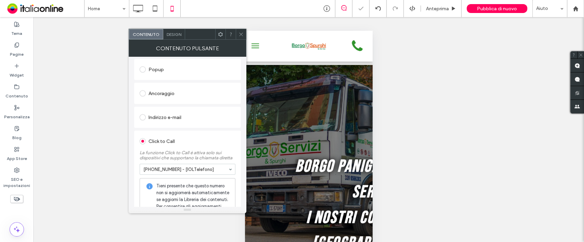
click at [239, 35] on icon at bounding box center [240, 34] width 5 height 5
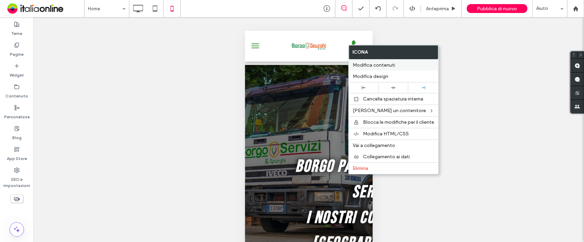
click at [368, 65] on span "Modifica contenuti" at bounding box center [374, 65] width 42 height 6
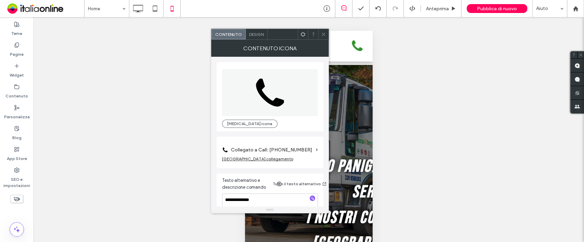
click at [325, 33] on icon at bounding box center [323, 34] width 5 height 5
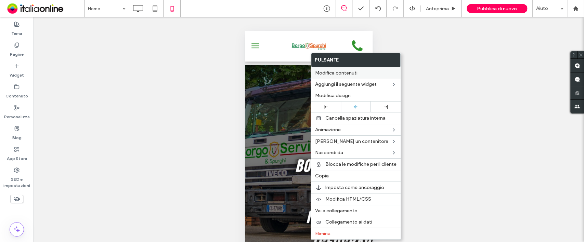
click at [348, 71] on span "Modifica contenuti" at bounding box center [336, 73] width 42 height 6
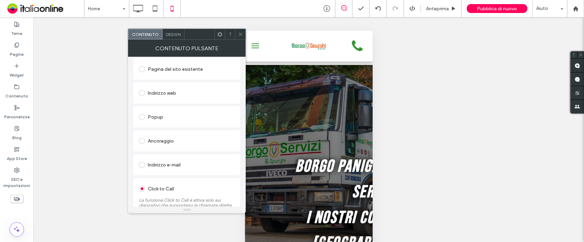
scroll to position [121, 0]
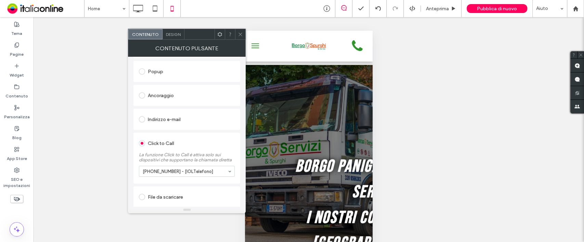
drag, startPoint x: 241, startPoint y: 33, endPoint x: 245, endPoint y: 39, distance: 7.4
click at [241, 33] on icon at bounding box center [240, 34] width 5 height 5
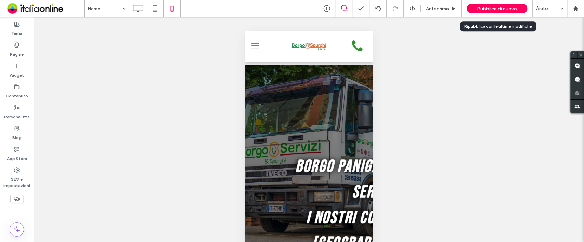
click at [494, 9] on span "Pubblica di nuovo" at bounding box center [497, 9] width 40 height 6
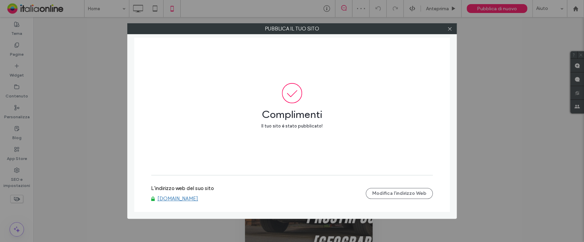
drag, startPoint x: 449, startPoint y: 30, endPoint x: 470, endPoint y: 79, distance: 53.7
click at [449, 30] on icon at bounding box center [449, 28] width 5 height 5
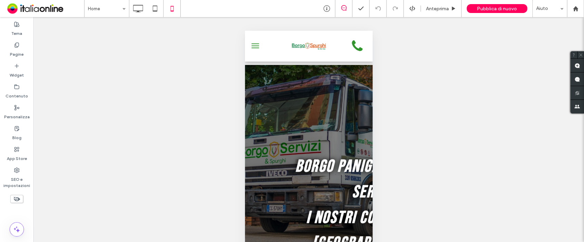
drag, startPoint x: 21, startPoint y: 51, endPoint x: 72, endPoint y: 49, distance: 51.7
click at [21, 51] on label "Pagine" at bounding box center [17, 53] width 14 height 10
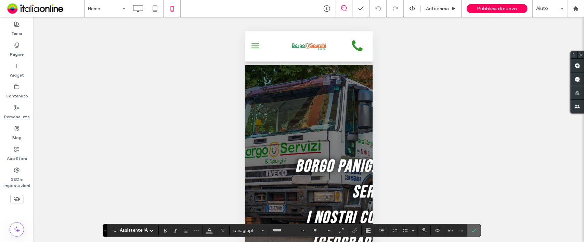
click at [476, 230] on label "Conferma" at bounding box center [474, 230] width 10 height 12
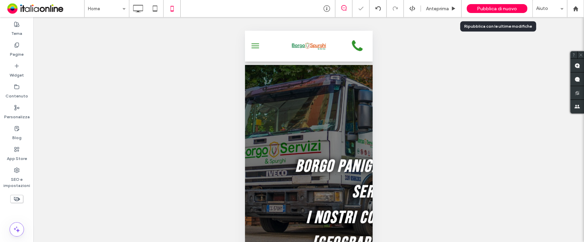
click at [501, 8] on span "Pubblica di nuovo" at bounding box center [497, 9] width 40 height 6
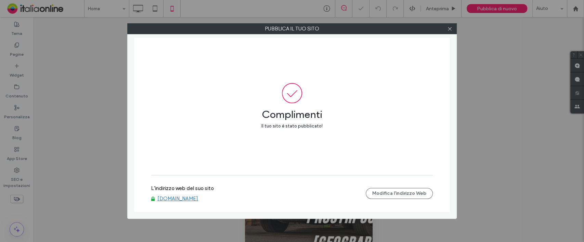
click at [445, 31] on div at bounding box center [449, 29] width 10 height 10
click at [449, 30] on icon at bounding box center [449, 28] width 5 height 5
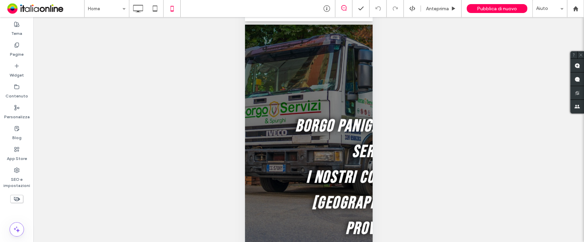
scroll to position [0, 0]
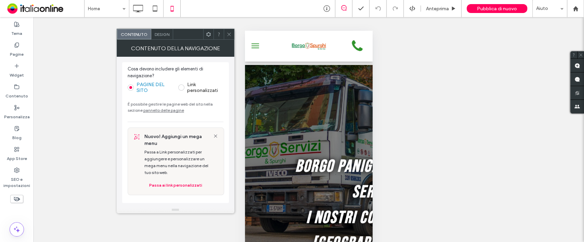
click at [230, 34] on icon at bounding box center [228, 34] width 5 height 5
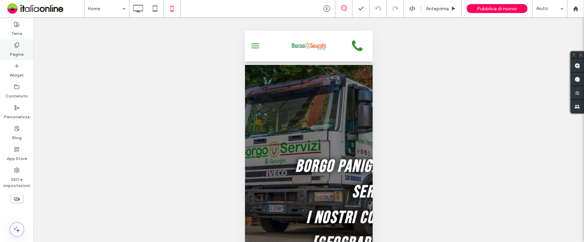
click at [15, 47] on use at bounding box center [17, 45] width 4 height 4
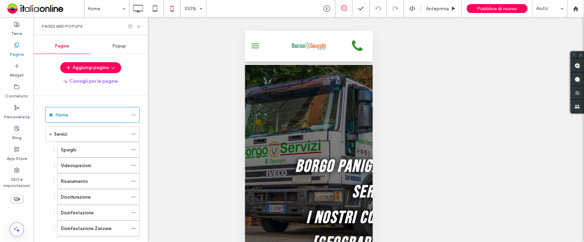
click at [82, 138] on div "Servizi" at bounding box center [91, 134] width 74 height 15
click at [68, 149] on div at bounding box center [292, 121] width 584 height 242
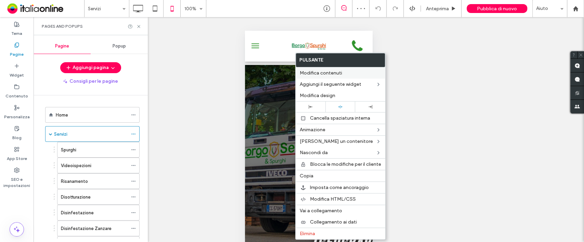
click at [337, 74] on span "Modifica contenuti" at bounding box center [321, 73] width 42 height 6
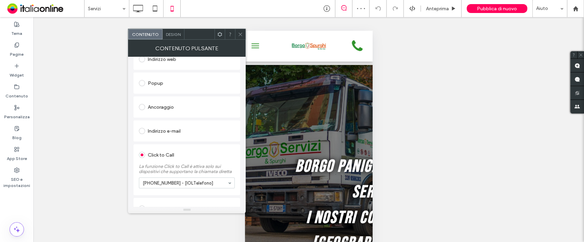
scroll to position [123, 0]
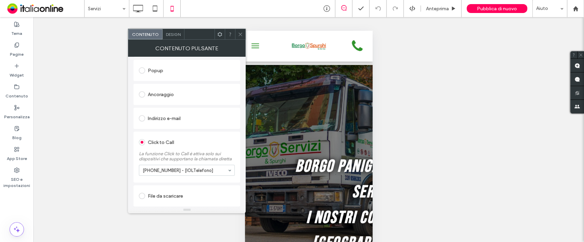
click at [241, 39] on span at bounding box center [240, 34] width 5 height 10
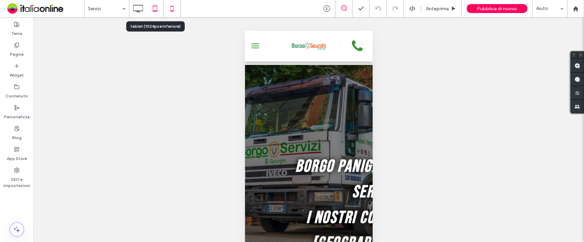
click at [158, 6] on icon at bounding box center [155, 9] width 14 height 14
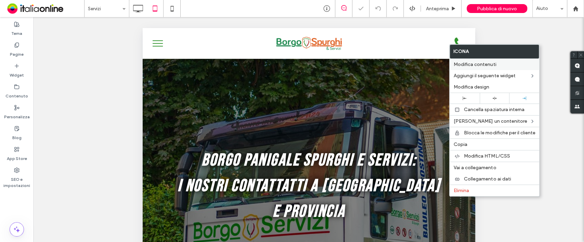
click at [461, 64] on span "Modifica contenuti" at bounding box center [475, 65] width 42 height 6
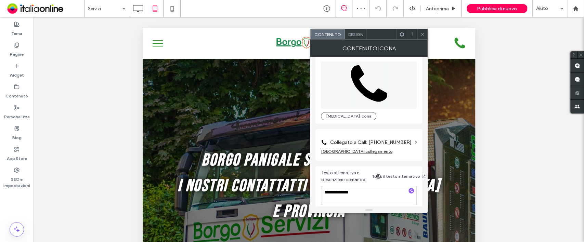
scroll to position [12, 0]
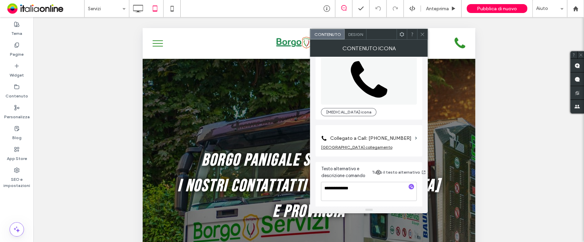
click at [424, 32] on icon at bounding box center [422, 34] width 5 height 5
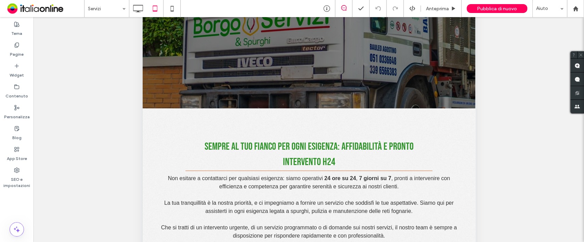
scroll to position [234, 0]
